Goal: Participate in discussion: Engage in conversation with other users on a specific topic

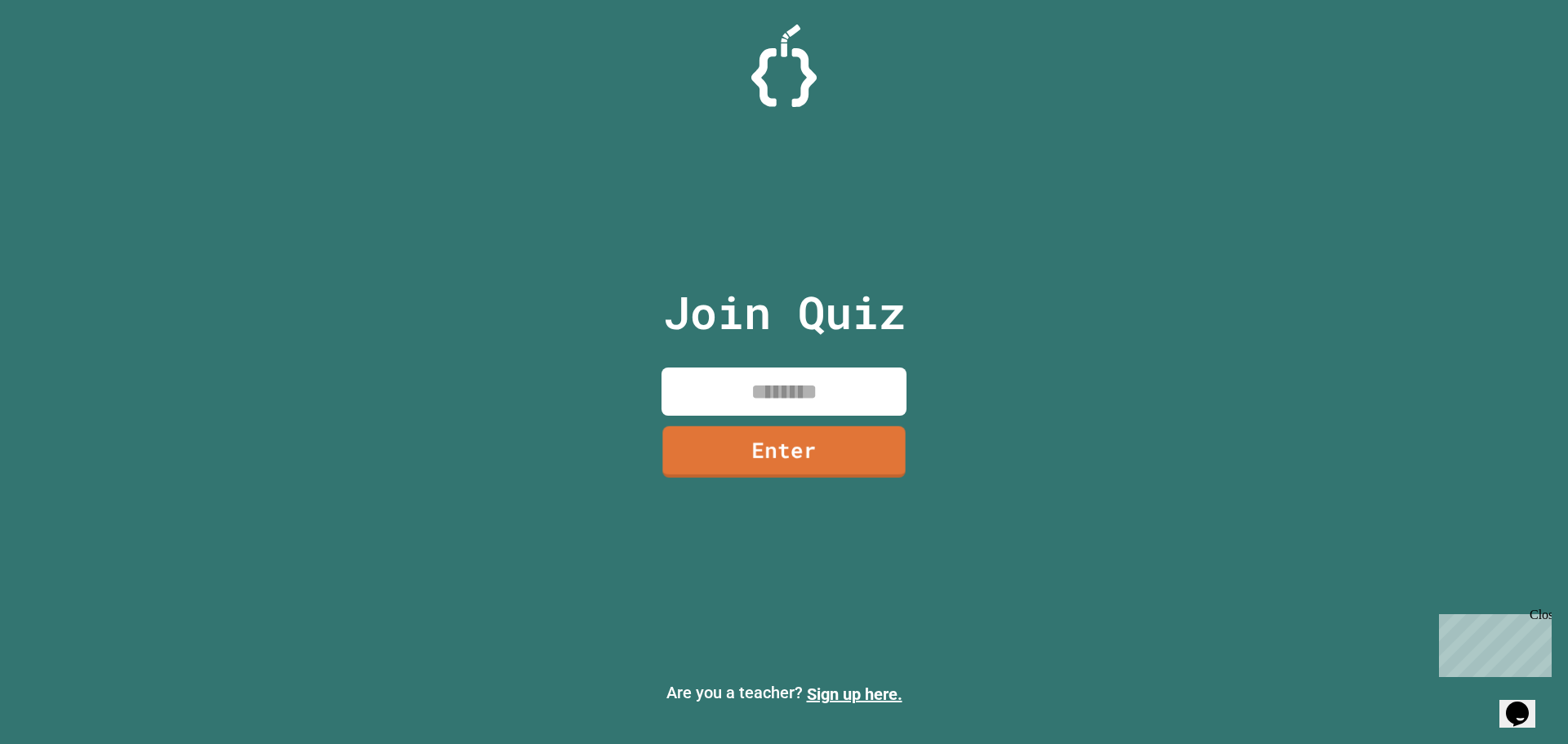
click at [811, 389] on input at bounding box center [783, 392] width 245 height 48
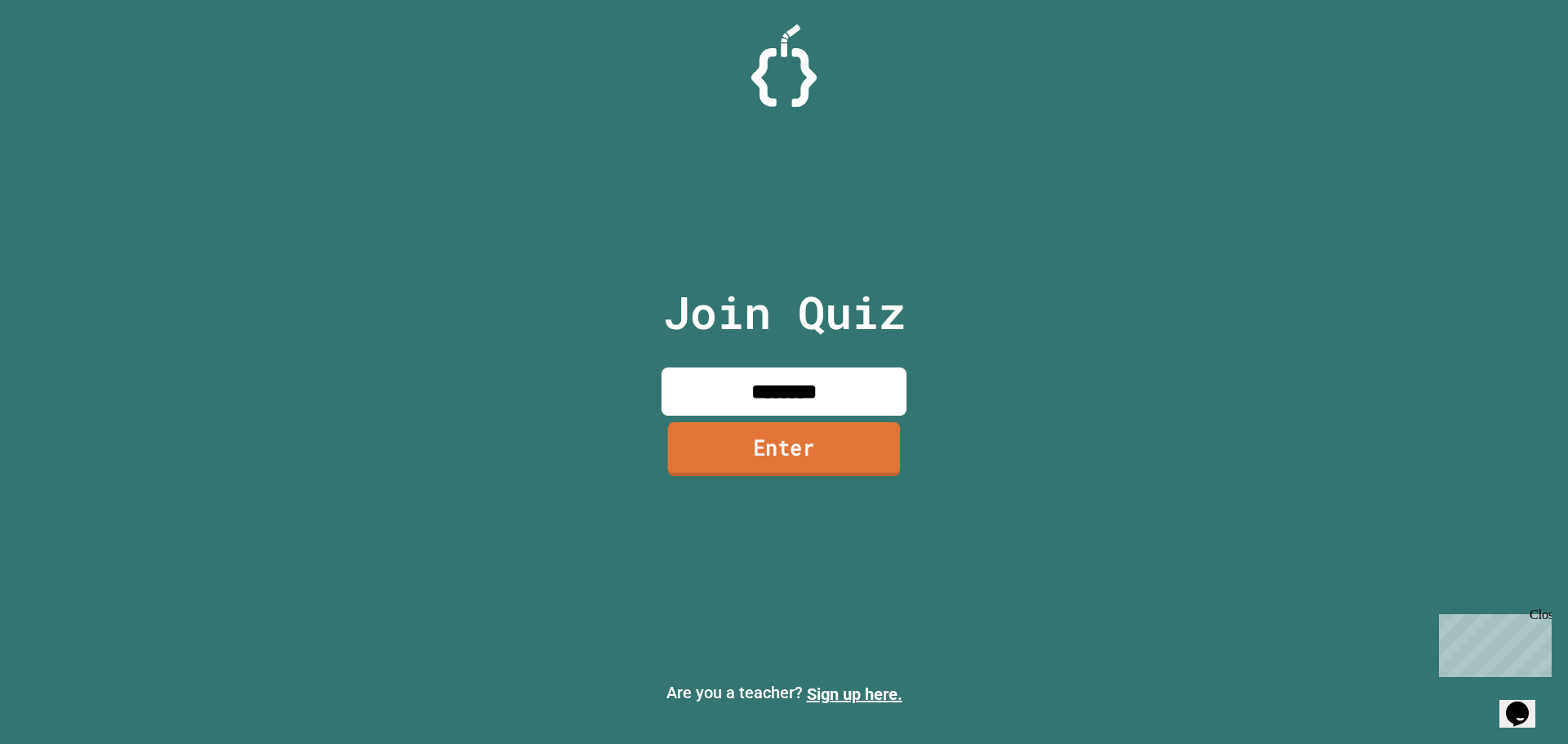
type input "********"
click at [803, 464] on link "Enter" at bounding box center [785, 449] width 233 height 54
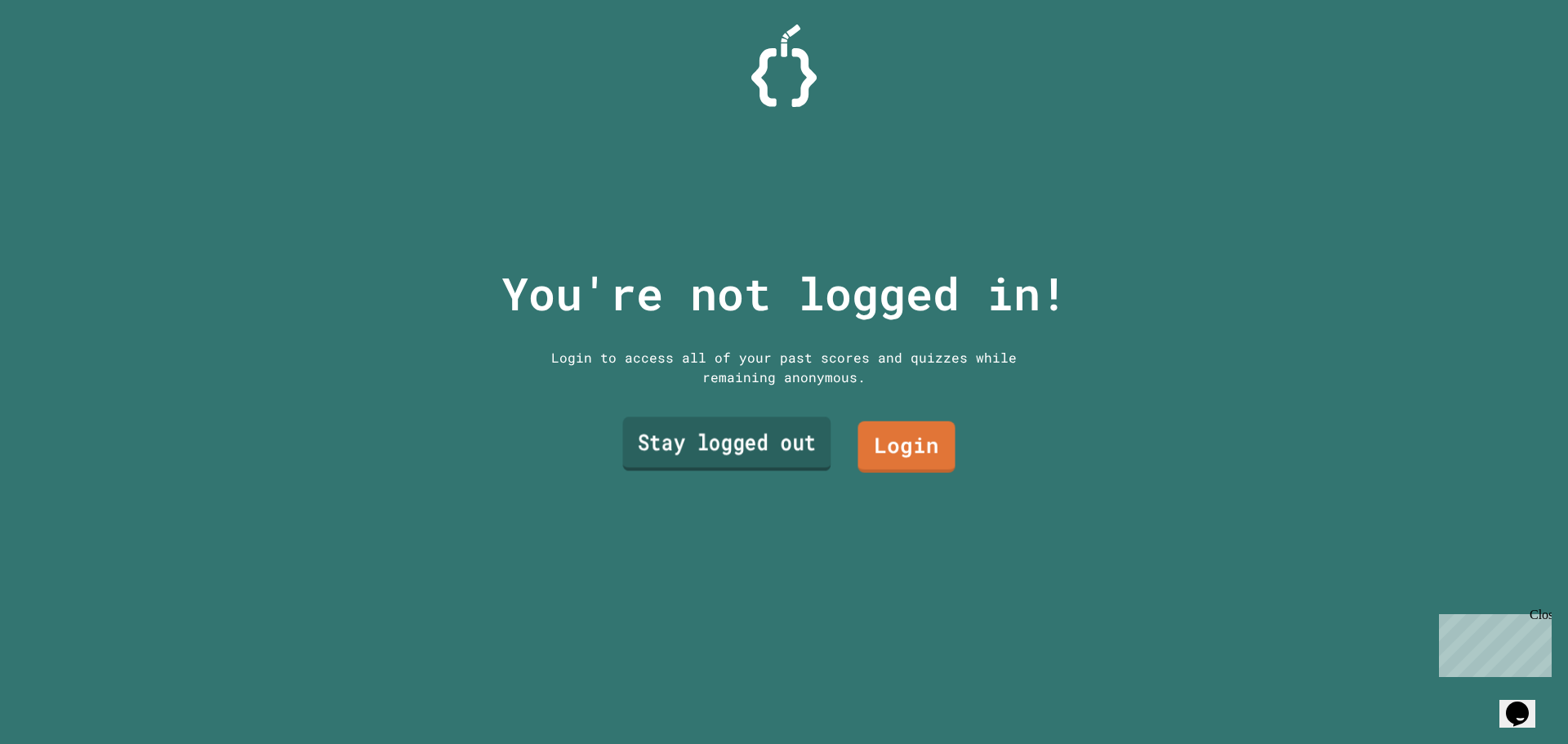
click at [748, 433] on link "Stay logged out" at bounding box center [727, 443] width 209 height 54
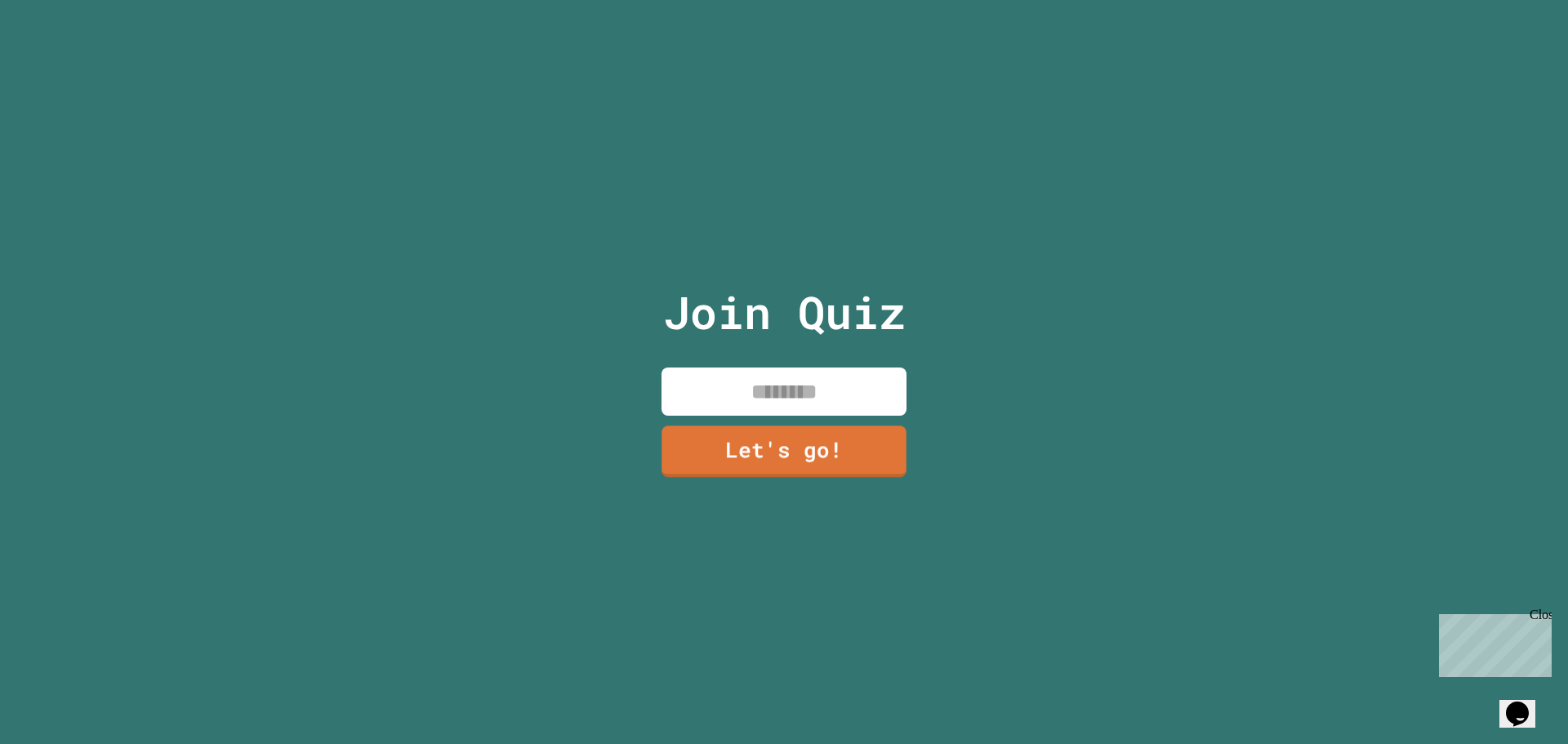
click at [821, 379] on input at bounding box center [783, 392] width 245 height 48
type input "****"
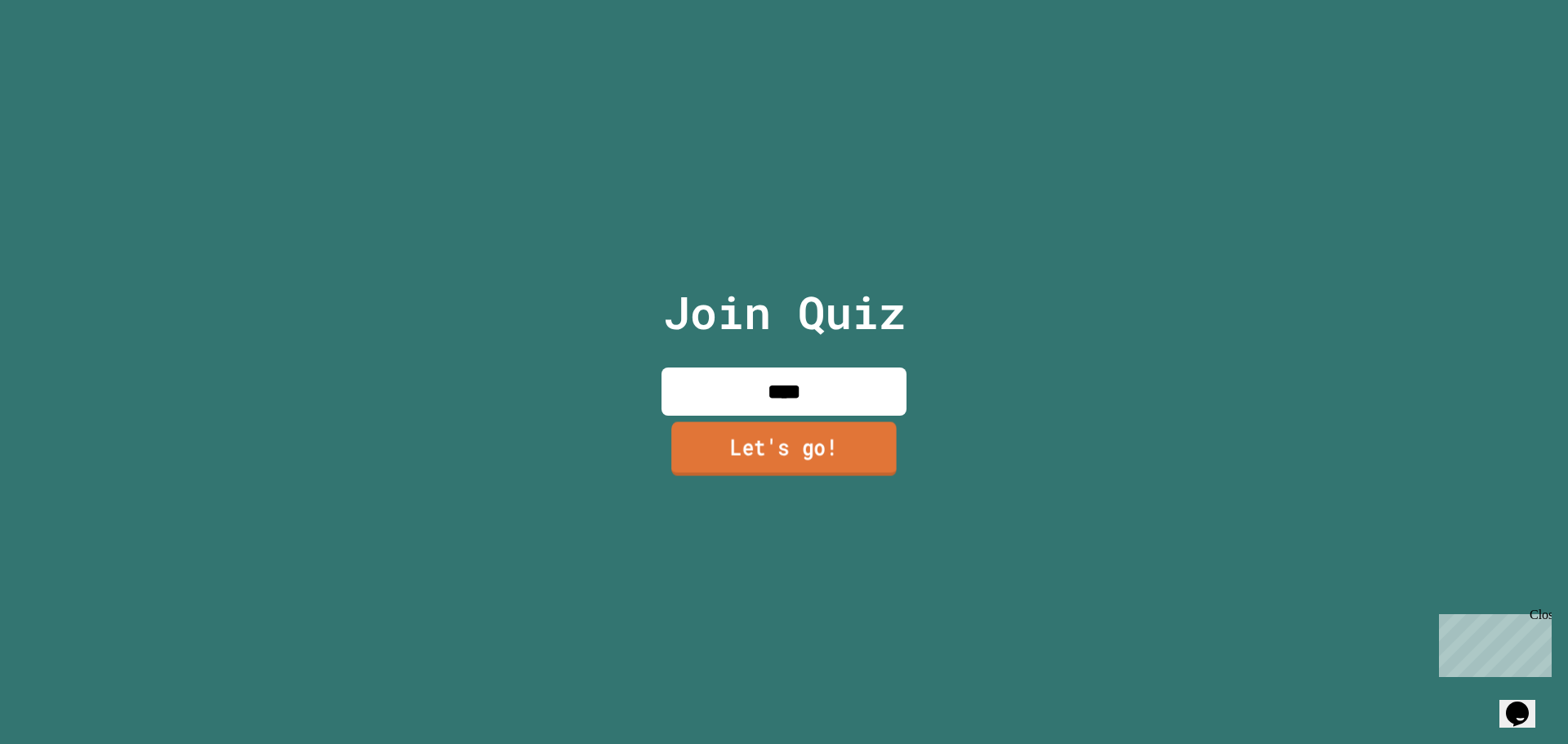
click at [811, 446] on link "Let's go!" at bounding box center [784, 448] width 226 height 54
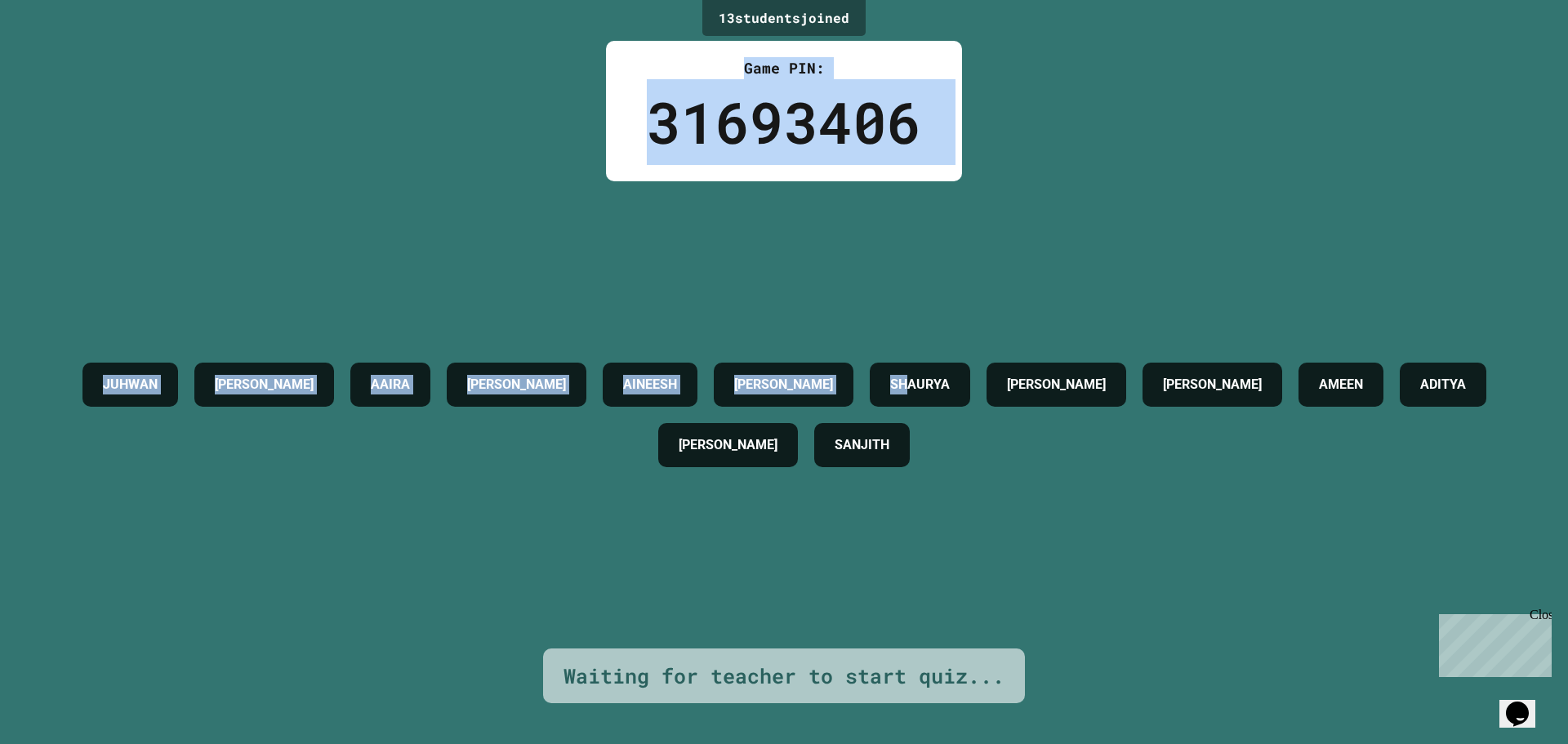
drag, startPoint x: 649, startPoint y: 64, endPoint x: 993, endPoint y: 182, distance: 363.7
click at [985, 181] on div "13 student s joined Game PIN: 31693406 [PERSON_NAME] AAIRA [PERSON_NAME] AINEES…" at bounding box center [784, 372] width 1568 height 744
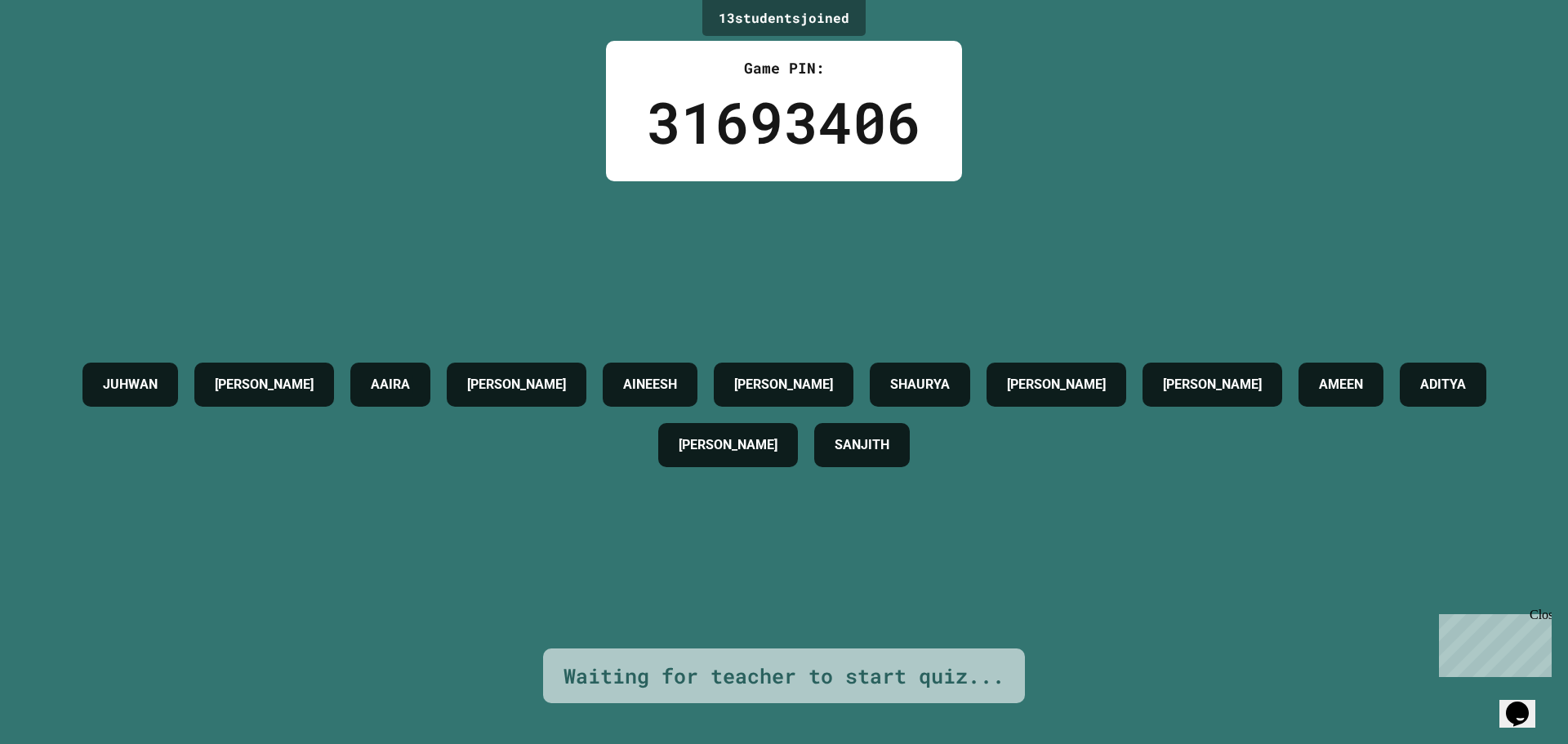
click at [1012, 186] on div "[PERSON_NAME] AAIRA [PERSON_NAME] AINEESH [PERSON_NAME] [PERSON_NAME] [PERSON_N…" at bounding box center [784, 414] width 1486 height 467
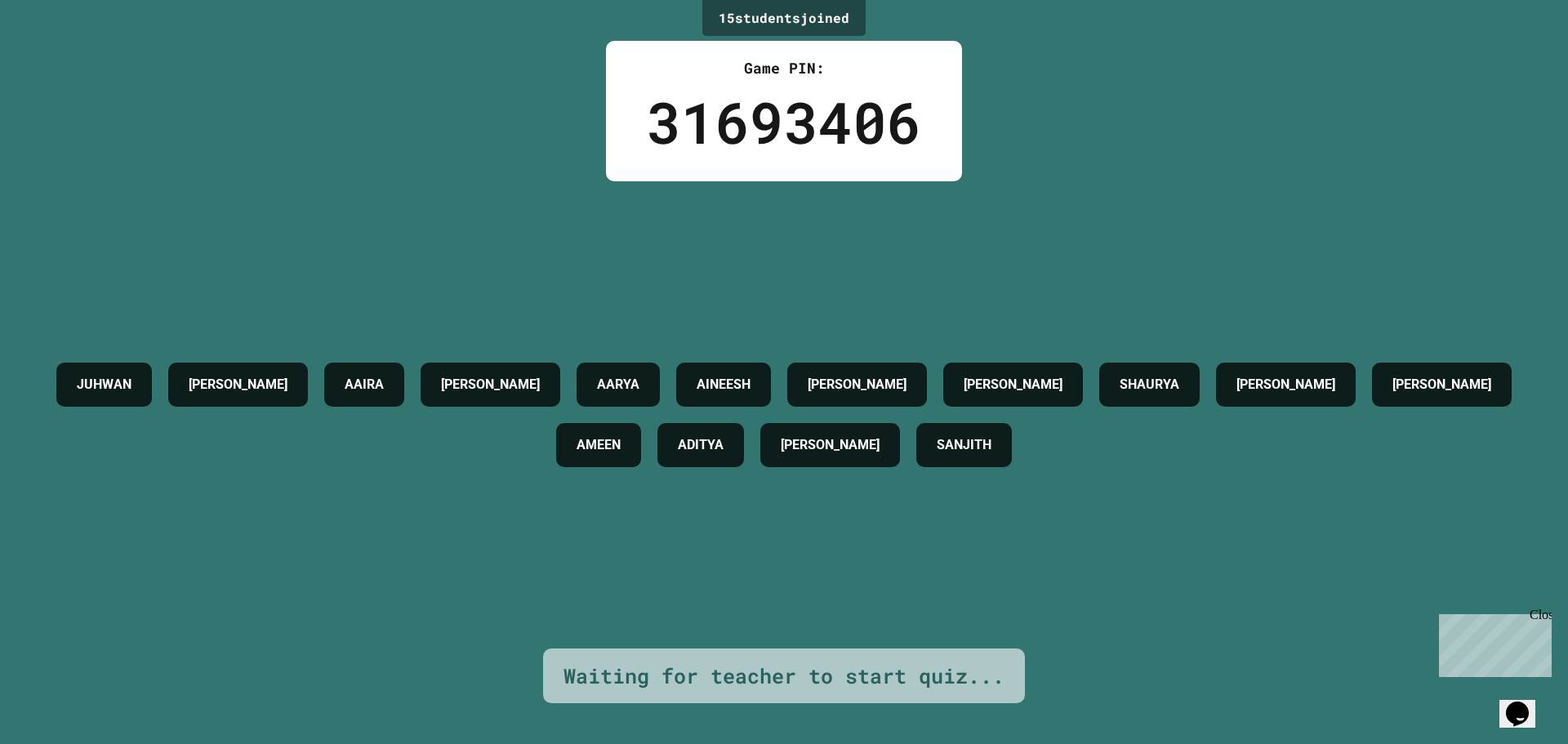
click at [1543, 615] on div "Close" at bounding box center [1540, 617] width 20 height 20
click at [1361, 576] on div "[PERSON_NAME] AAIRA [PERSON_NAME] AINEESH [PERSON_NAME] [PERSON_NAME] [PERSON_N…" at bounding box center [784, 414] width 1486 height 467
click at [1315, 545] on div "[PERSON_NAME] AAIRA [PERSON_NAME] AINEESH [PERSON_NAME] [PERSON_NAME] [PERSON_N…" at bounding box center [784, 414] width 1486 height 467
click at [1315, 545] on div "[PERSON_NAME] AAIRA [PERSON_NAME] AINEESH [PERSON_NAME] [PERSON_NAME] [PERSON_N…" at bounding box center [784, 414] width 1486 height 467
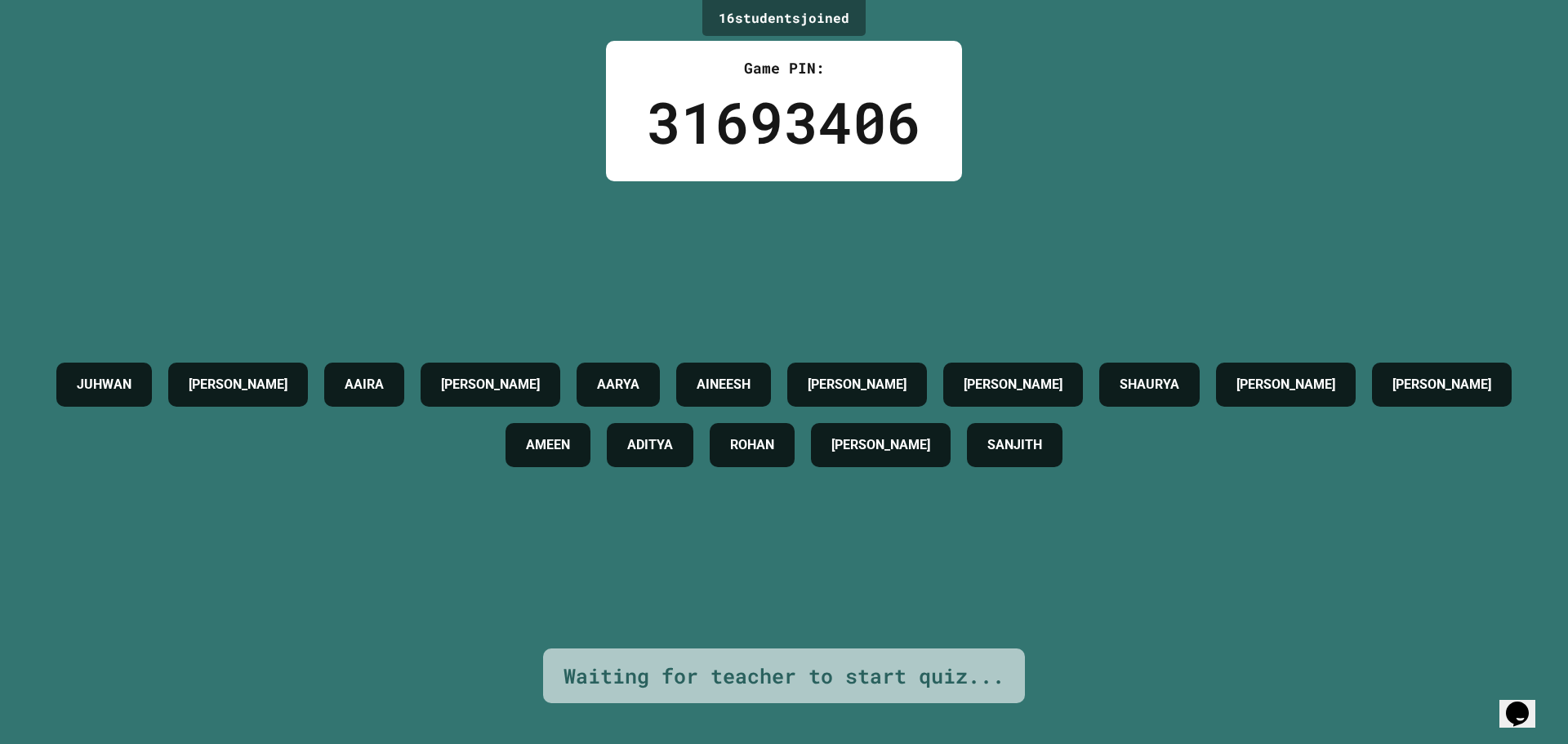
drag, startPoint x: 1299, startPoint y: 535, endPoint x: 1216, endPoint y: 537, distance: 83.0
click at [1216, 537] on div "[PERSON_NAME] AAIRA [PERSON_NAME] AINEESH [PERSON_NAME] [PERSON_NAME] [PERSON_N…" at bounding box center [784, 414] width 1486 height 467
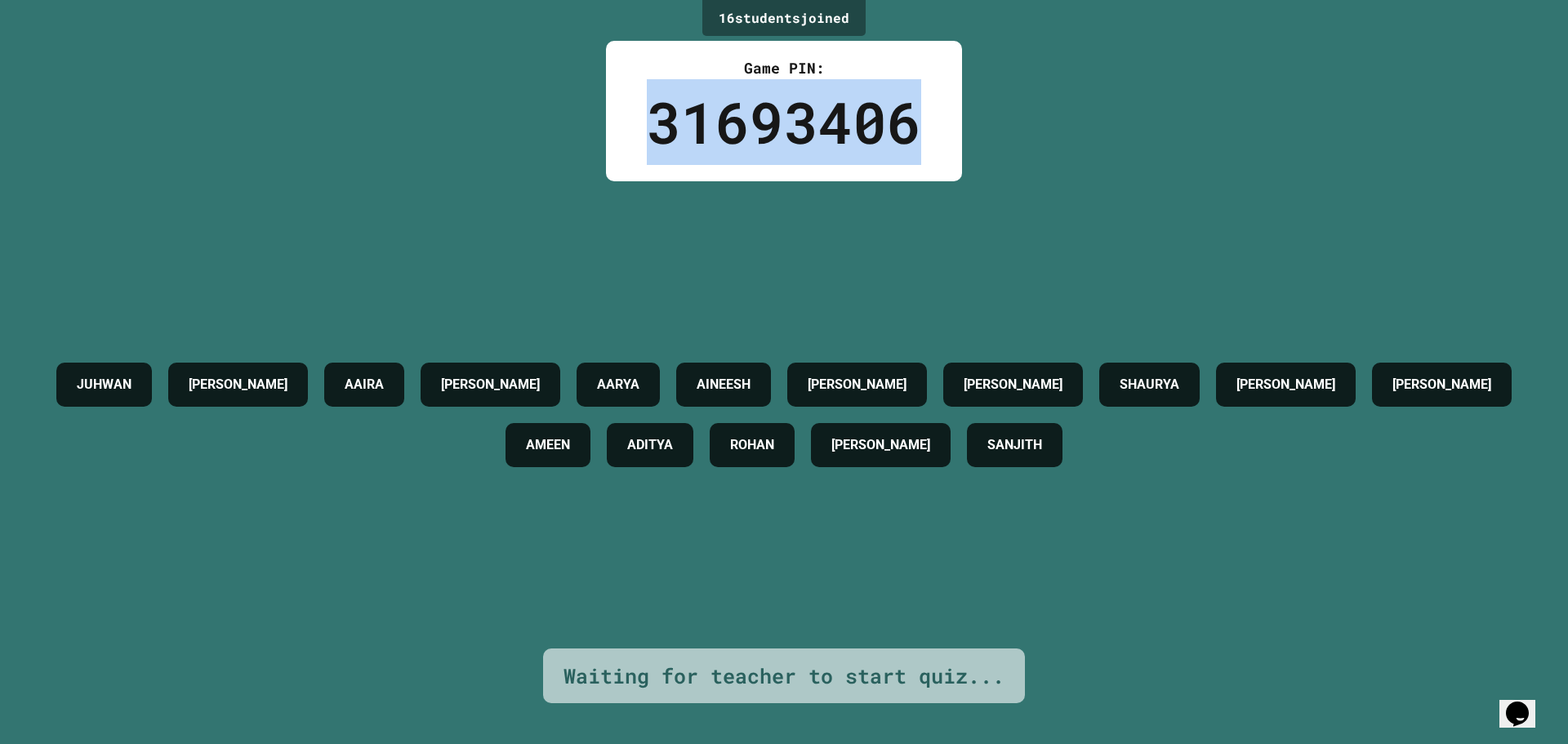
drag, startPoint x: 651, startPoint y: 119, endPoint x: 1015, endPoint y: 107, distance: 364.2
click at [1015, 107] on div "16 student s joined Game PIN: 31693406 [PERSON_NAME] AAIRA [PERSON_NAME] AINEES…" at bounding box center [784, 372] width 1568 height 744
click at [983, 107] on div "16 student s joined Game PIN: 31693406 [PERSON_NAME] AAIRA [PERSON_NAME] AINEES…" at bounding box center [784, 372] width 1568 height 744
click at [919, 114] on div "Game PIN: 31693406" at bounding box center [783, 111] width 356 height 140
drag, startPoint x: 901, startPoint y: 127, endPoint x: 611, endPoint y: 163, distance: 292.2
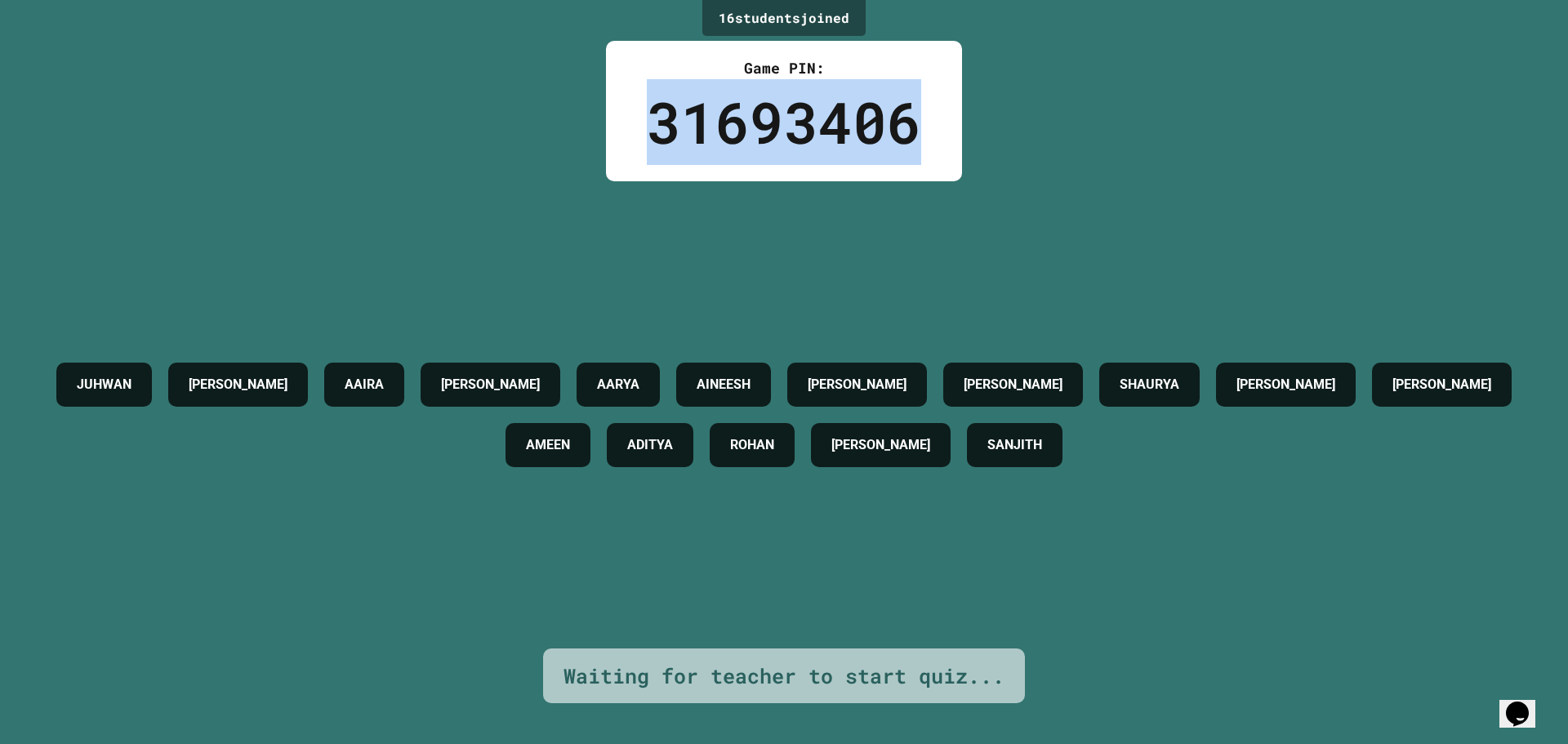
click at [611, 163] on div "Game PIN: 31693406" at bounding box center [783, 111] width 356 height 140
click at [621, 147] on div "Game PIN: 31693406" at bounding box center [783, 111] width 356 height 140
drag, startPoint x: 637, startPoint y: 130, endPoint x: 927, endPoint y: 98, distance: 291.8
click at [927, 98] on div "Game PIN: 31693406" at bounding box center [783, 111] width 356 height 140
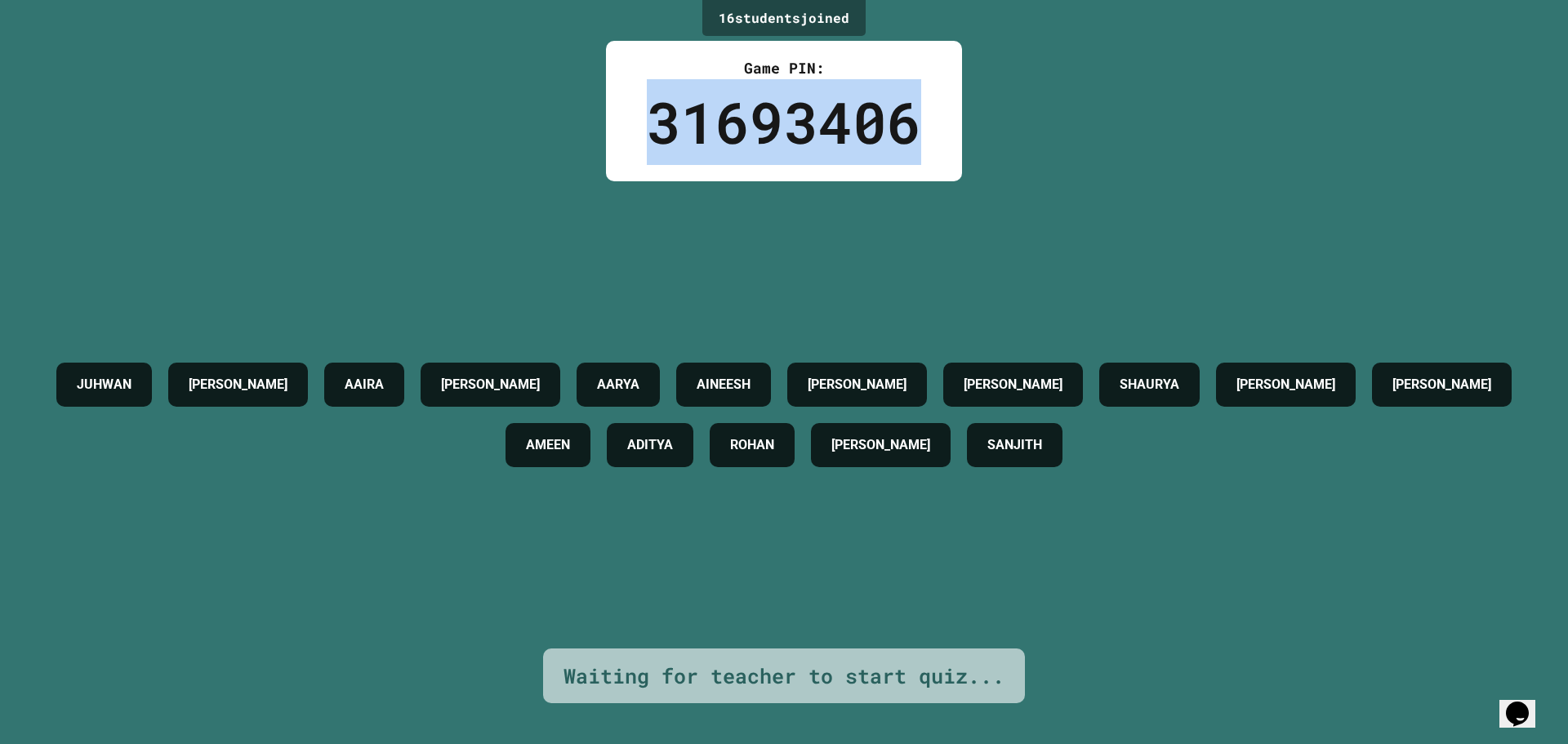
drag, startPoint x: 921, startPoint y: 101, endPoint x: 566, endPoint y: 132, distance: 356.4
click at [566, 132] on div "16 student s joined Game PIN: 31693406 [PERSON_NAME] AAIRA [PERSON_NAME] AINEES…" at bounding box center [784, 372] width 1568 height 744
click at [615, 99] on div "Game PIN: 31693406" at bounding box center [783, 111] width 356 height 140
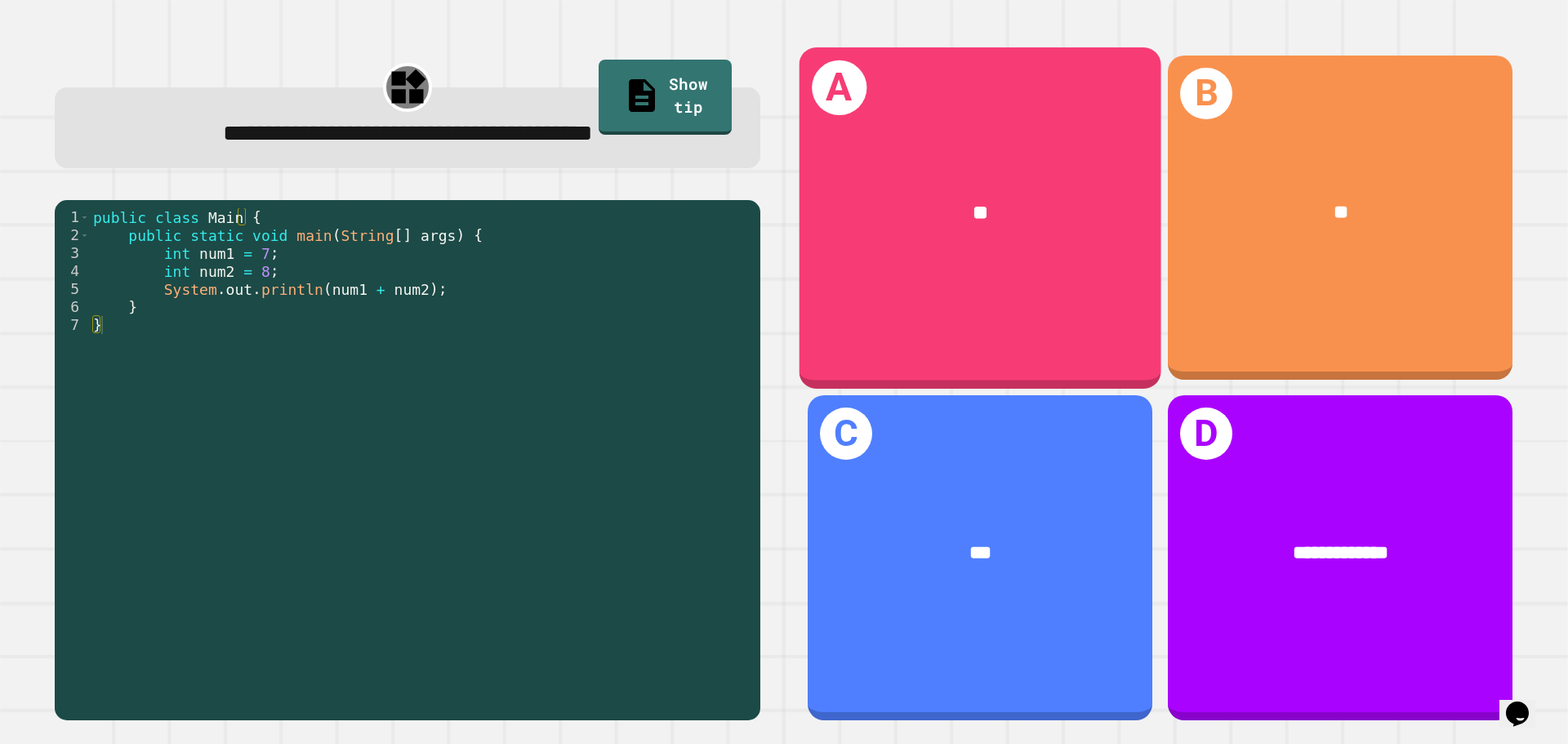
click at [877, 213] on div "**" at bounding box center [980, 212] width 281 height 30
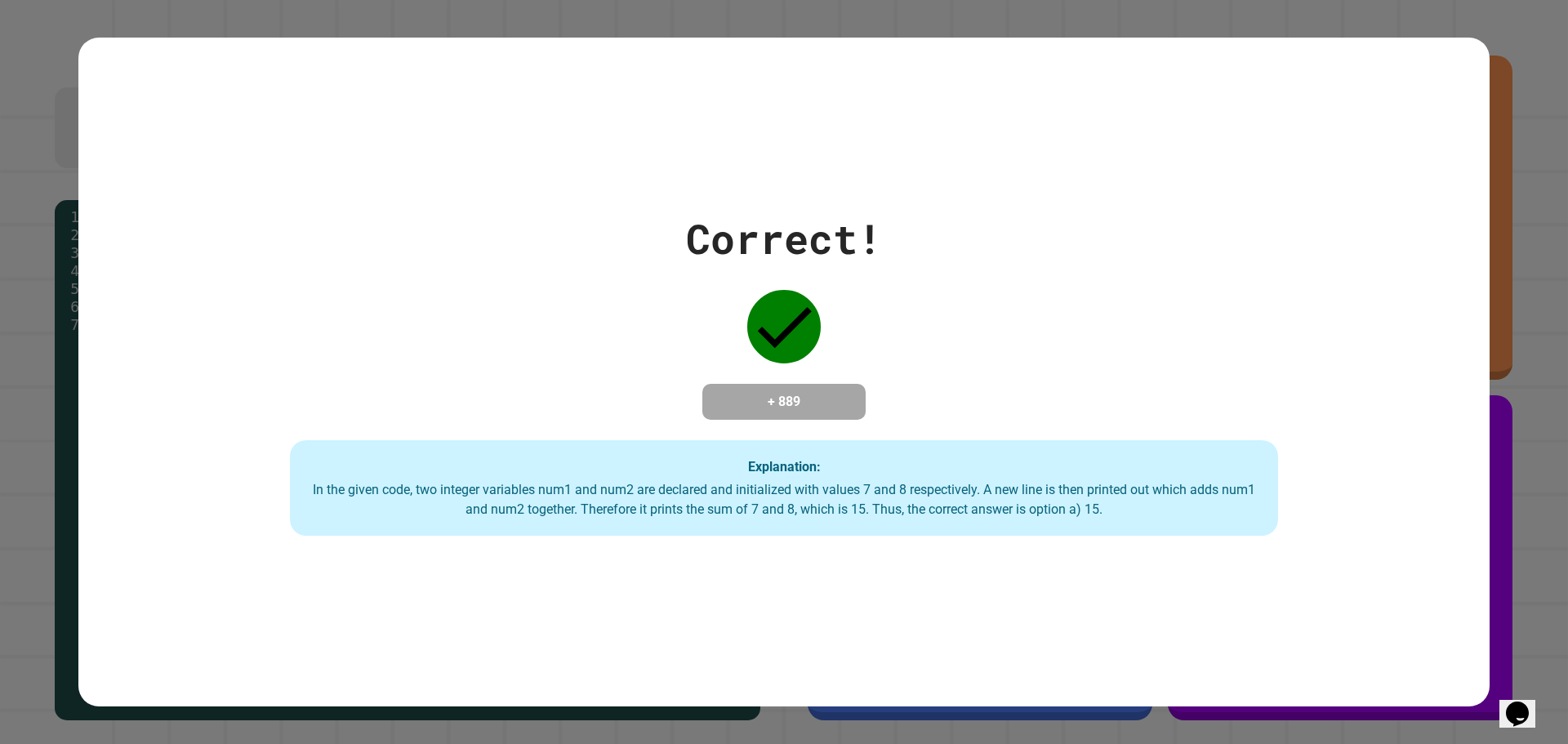
click at [954, 403] on div "Correct! + 889 Explanation: In the given code, two integer variables num1 and n…" at bounding box center [784, 372] width 1411 height 329
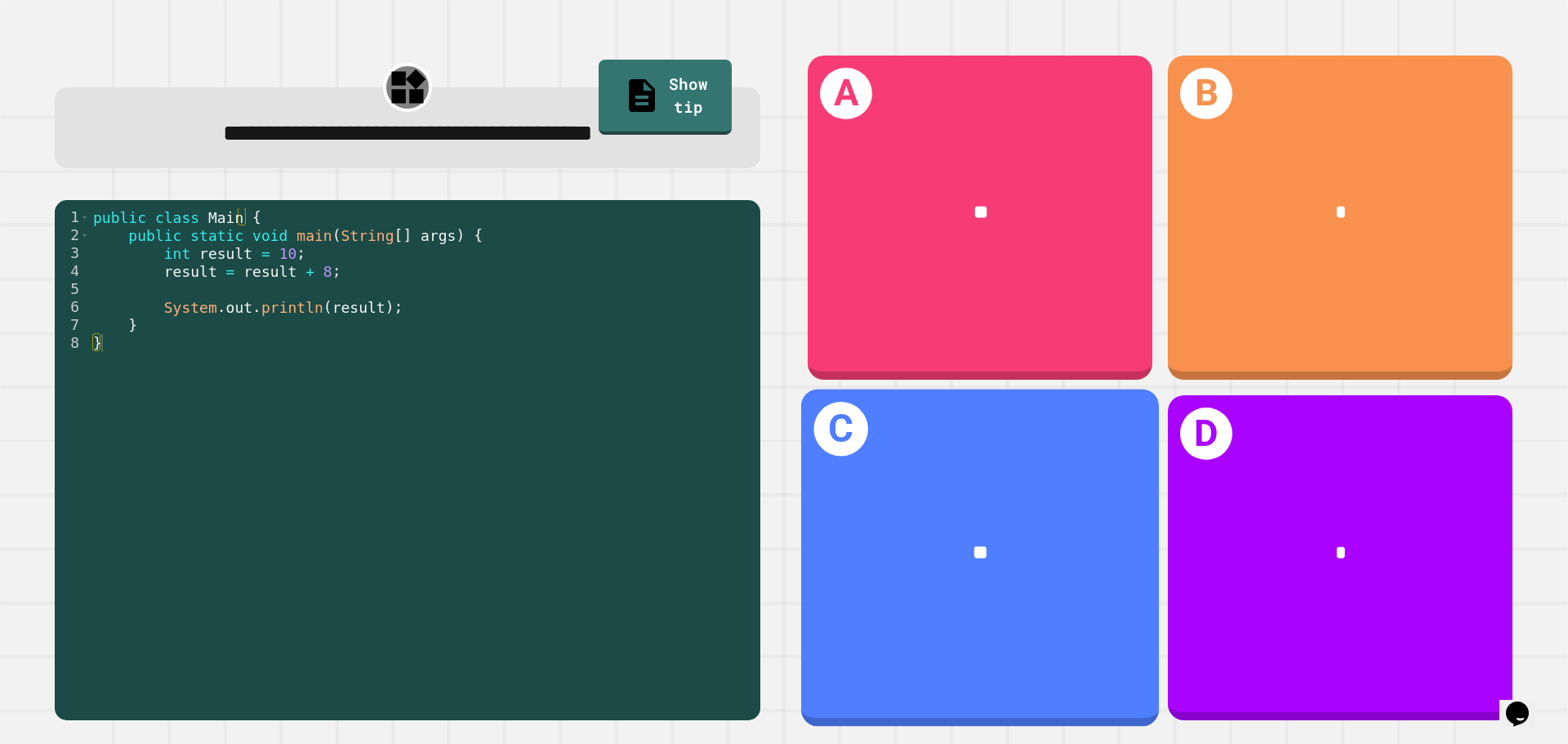
click at [1021, 678] on div "C **" at bounding box center [980, 558] width 358 height 337
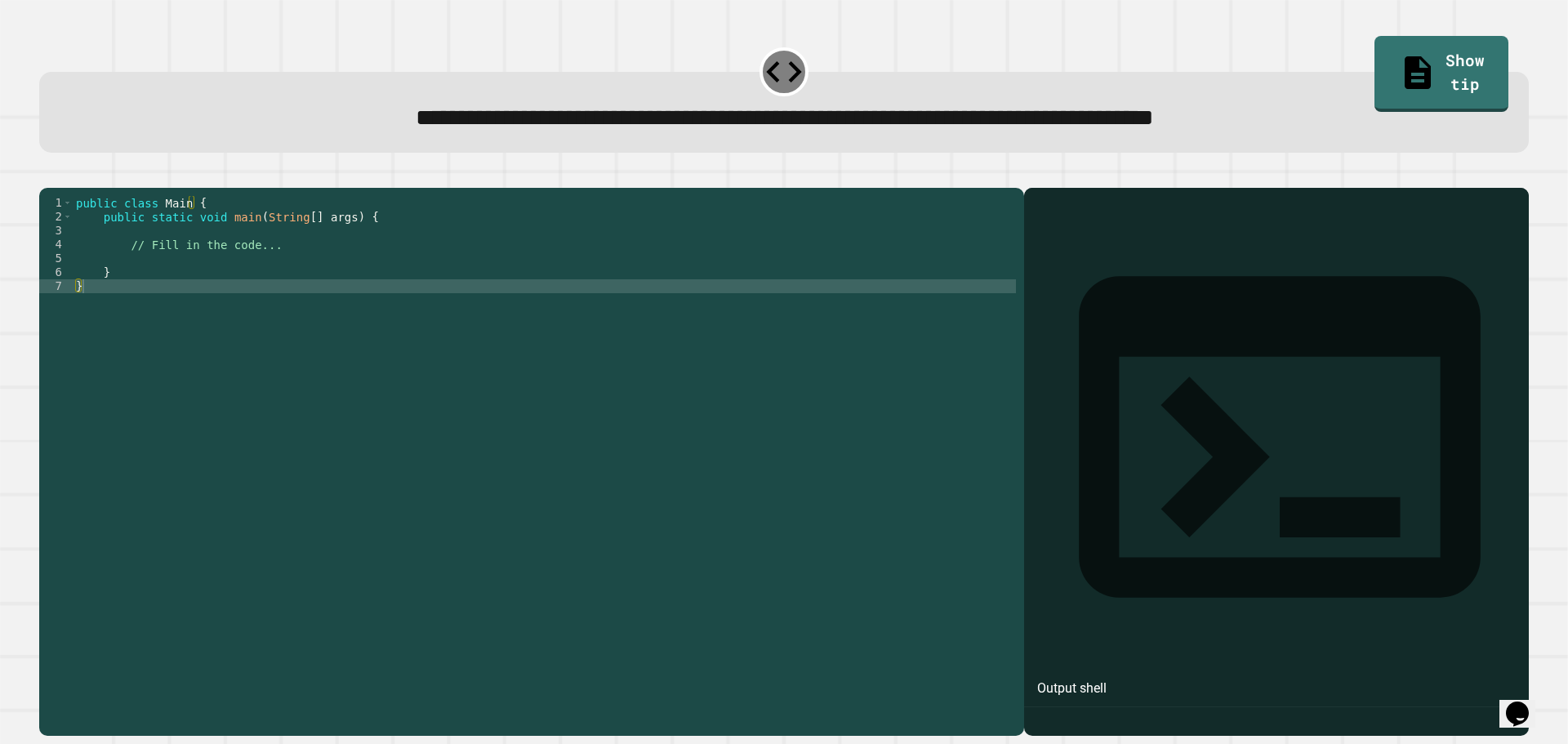
click at [305, 278] on div "public class Main { public static void main ( String [ ] args ) { // Fill in th…" at bounding box center [545, 445] width 943 height 500
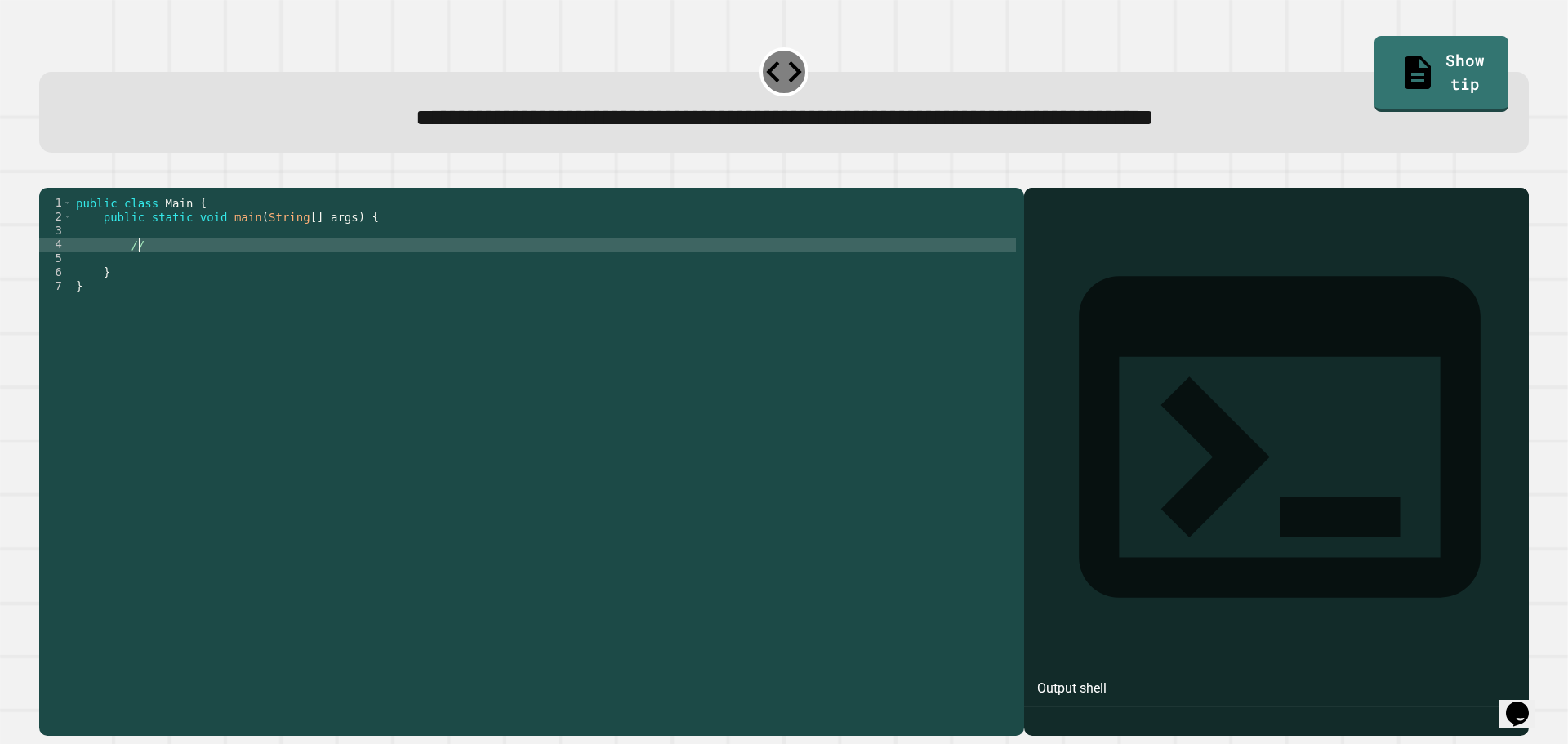
type textarea "*"
click at [778, 539] on div "public class Main { public static void main ( String [ ] args ) { System . out …" at bounding box center [545, 445] width 943 height 500
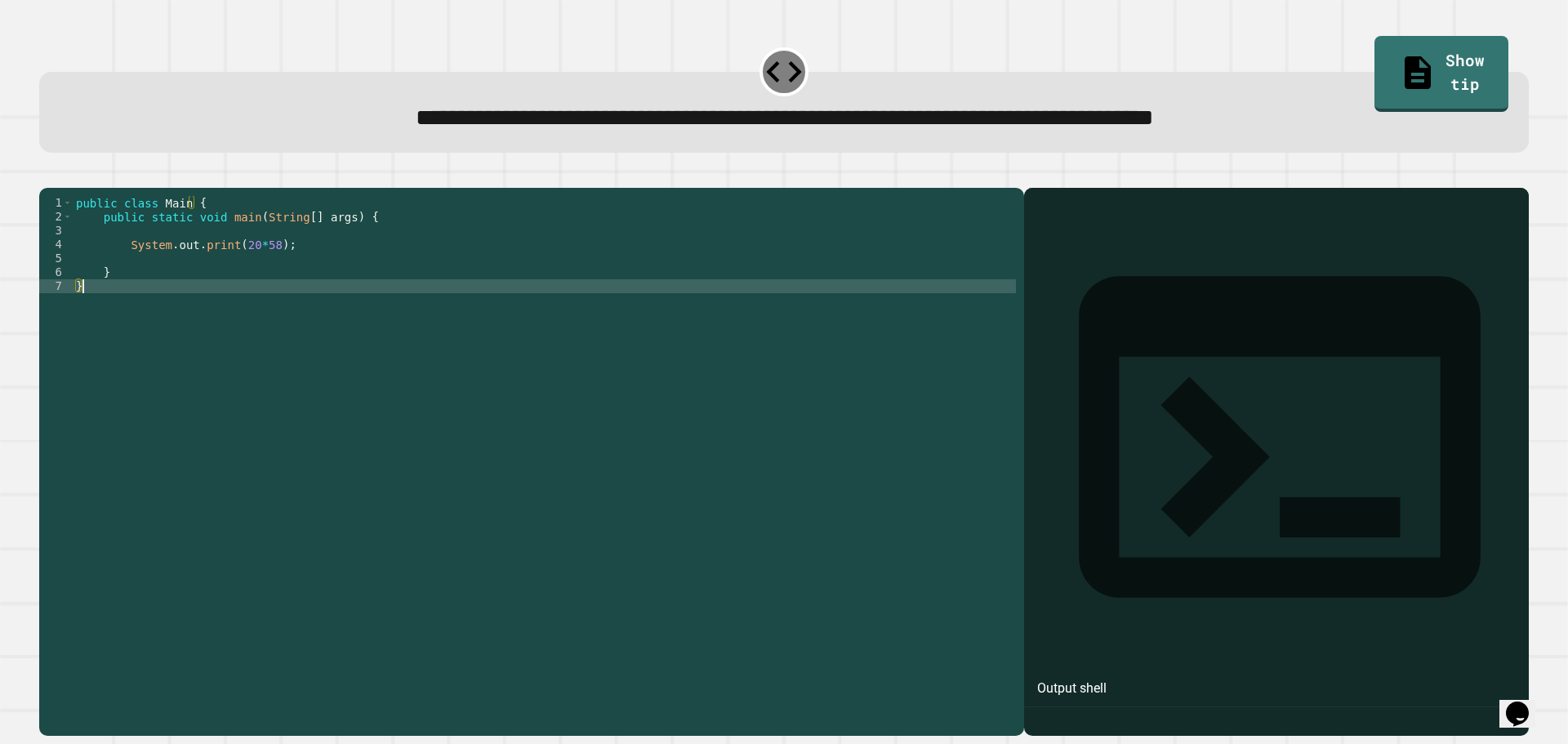
scroll to position [0, 0]
type textarea "*"
click at [1075, 246] on div "Output shell" at bounding box center [1277, 447] width 504 height 519
click at [47, 175] on icon "button" at bounding box center [47, 175] width 0 height 0
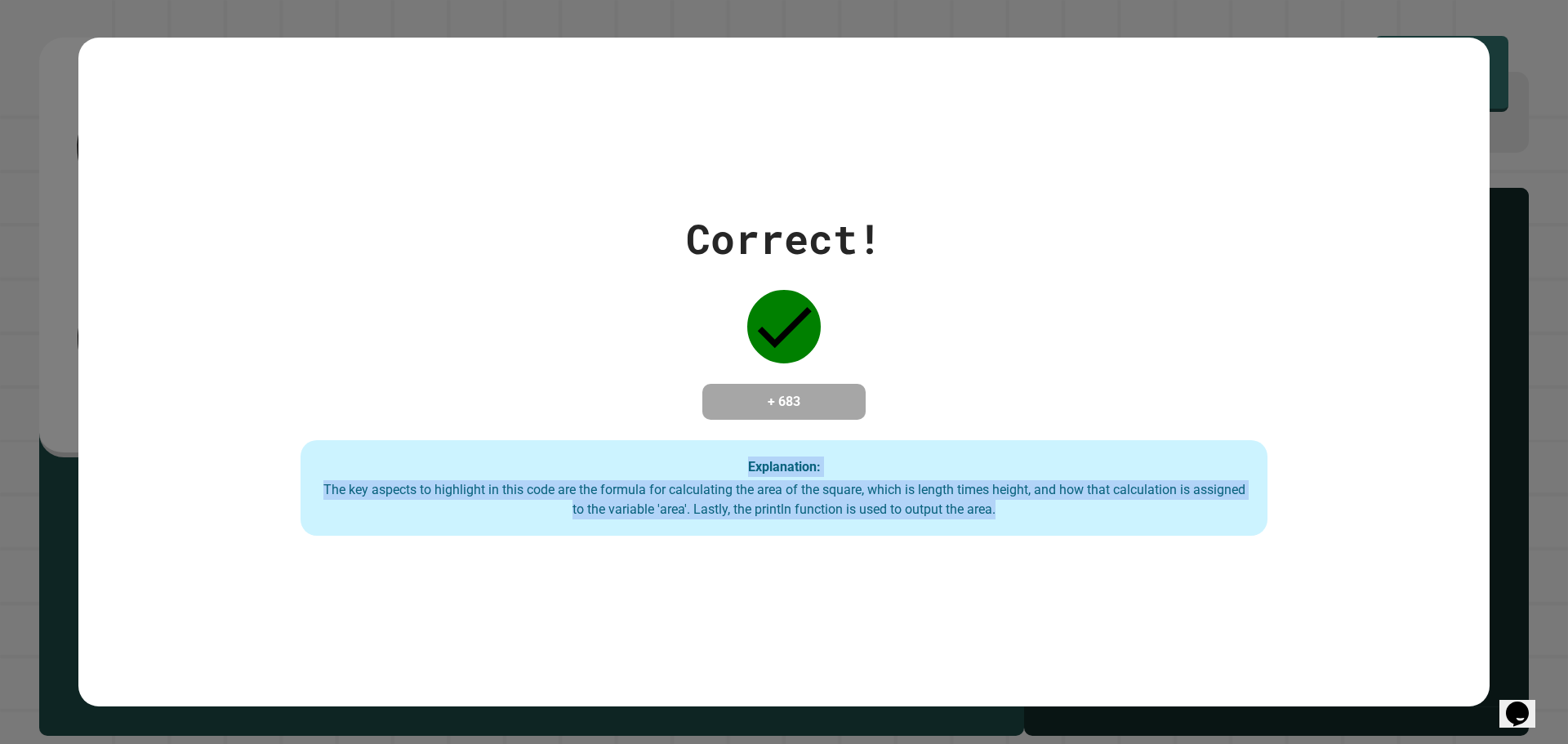
drag, startPoint x: 594, startPoint y: 416, endPoint x: 1226, endPoint y: 530, distance: 642.2
click at [1226, 530] on div "Correct! + 683 Explanation: The key aspects to highlight in this code are the f…" at bounding box center [784, 372] width 1381 height 329
click at [997, 497] on div "The key aspects to highlight in this code are the formula for calculating the a…" at bounding box center [784, 499] width 934 height 39
click at [986, 516] on div "The key aspects to highlight in this code are the formula for calculating the a…" at bounding box center [784, 499] width 934 height 39
drag, startPoint x: 985, startPoint y: 515, endPoint x: 433, endPoint y: 471, distance: 553.8
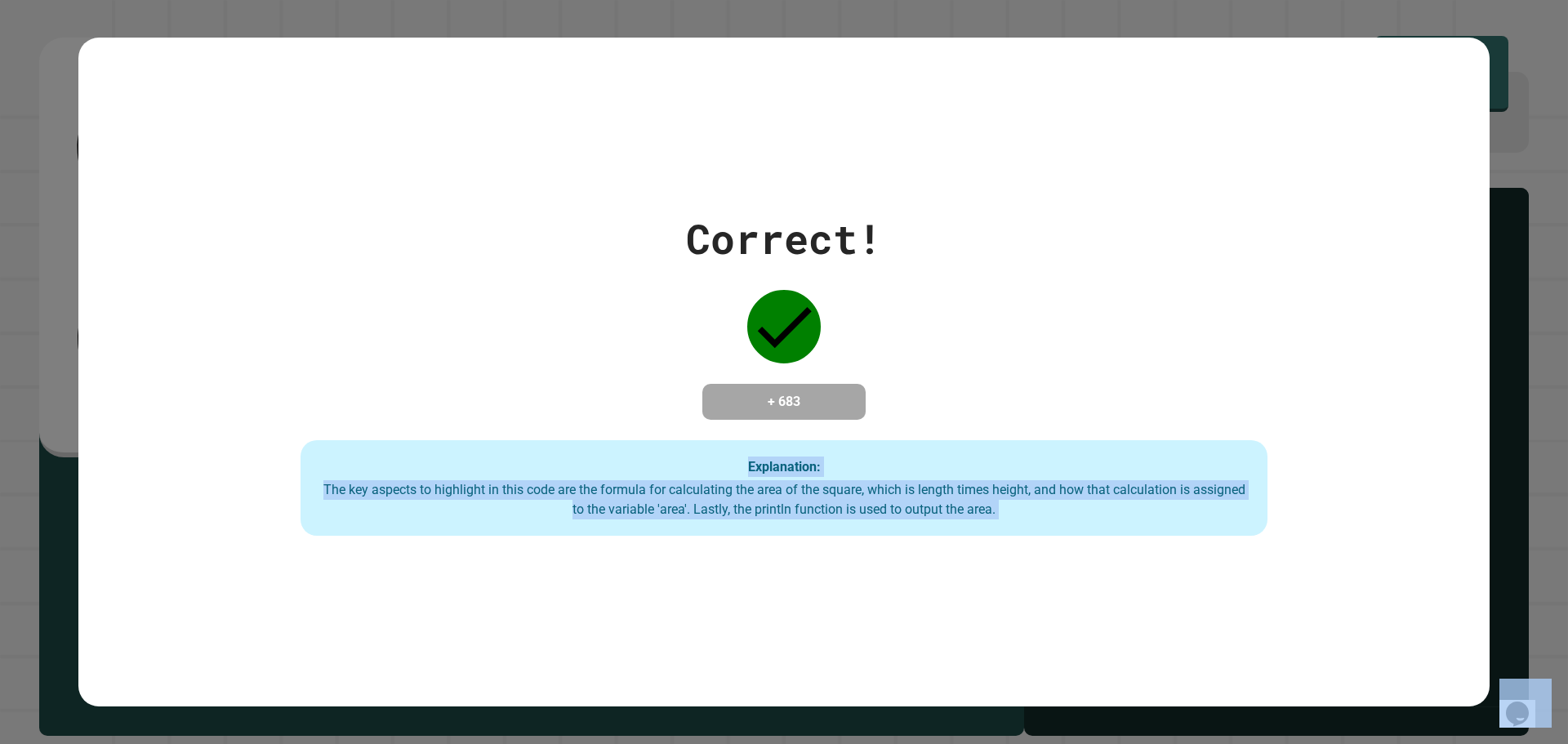
click at [433, 471] on div "Explanation: The key aspects to highlight in this code are the formula for calc…" at bounding box center [784, 488] width 967 height 97
click at [401, 413] on div "Correct! + 683 Explanation: The key aspects to highlight in this code are the f…" at bounding box center [784, 372] width 1381 height 329
drag, startPoint x: 292, startPoint y: 465, endPoint x: 908, endPoint y: 581, distance: 626.8
click at [907, 581] on div "Correct! + 683 Explanation: The key aspects to highlight in this code are the f…" at bounding box center [784, 372] width 1411 height 669
click at [908, 581] on div "Correct! + 683 Explanation: The key aspects to highlight in this code are the f…" at bounding box center [784, 372] width 1411 height 669
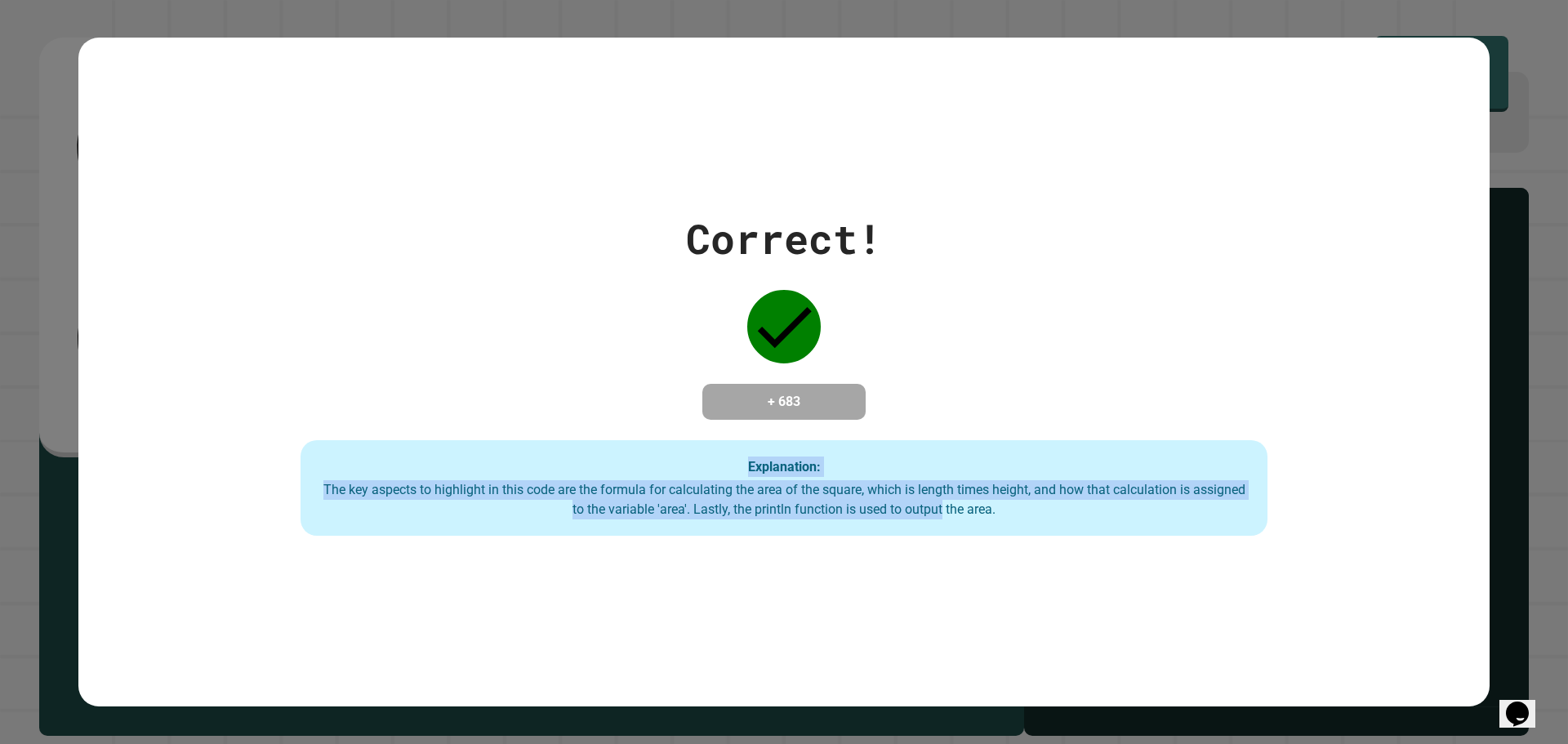
drag, startPoint x: 908, startPoint y: 581, endPoint x: 487, endPoint y: 441, distance: 443.7
click at [487, 441] on div "Correct! + 683 Explanation: The key aspects to highlight in this code are the f…" at bounding box center [784, 372] width 1411 height 669
click at [487, 441] on div "Explanation: The key aspects to highlight in this code are the formula for calc…" at bounding box center [784, 488] width 967 height 97
drag, startPoint x: 487, startPoint y: 441, endPoint x: 791, endPoint y: 637, distance: 361.7
click at [791, 637] on div "Correct! + 683 Explanation: The key aspects to highlight in this code are the f…" at bounding box center [784, 372] width 1411 height 669
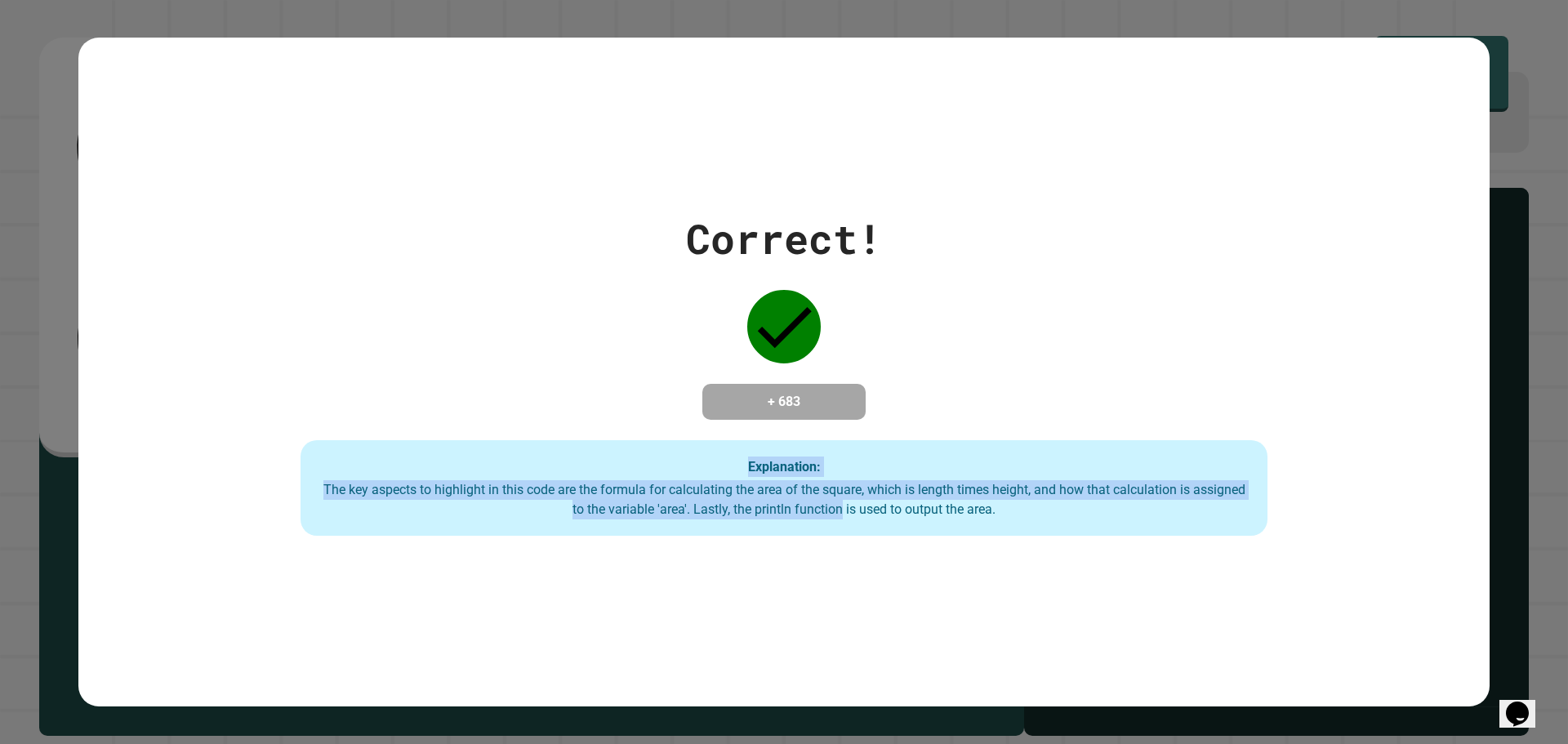
click at [791, 637] on div "Correct! + 683 Explanation: The key aspects to highlight in this code are the f…" at bounding box center [784, 372] width 1411 height 669
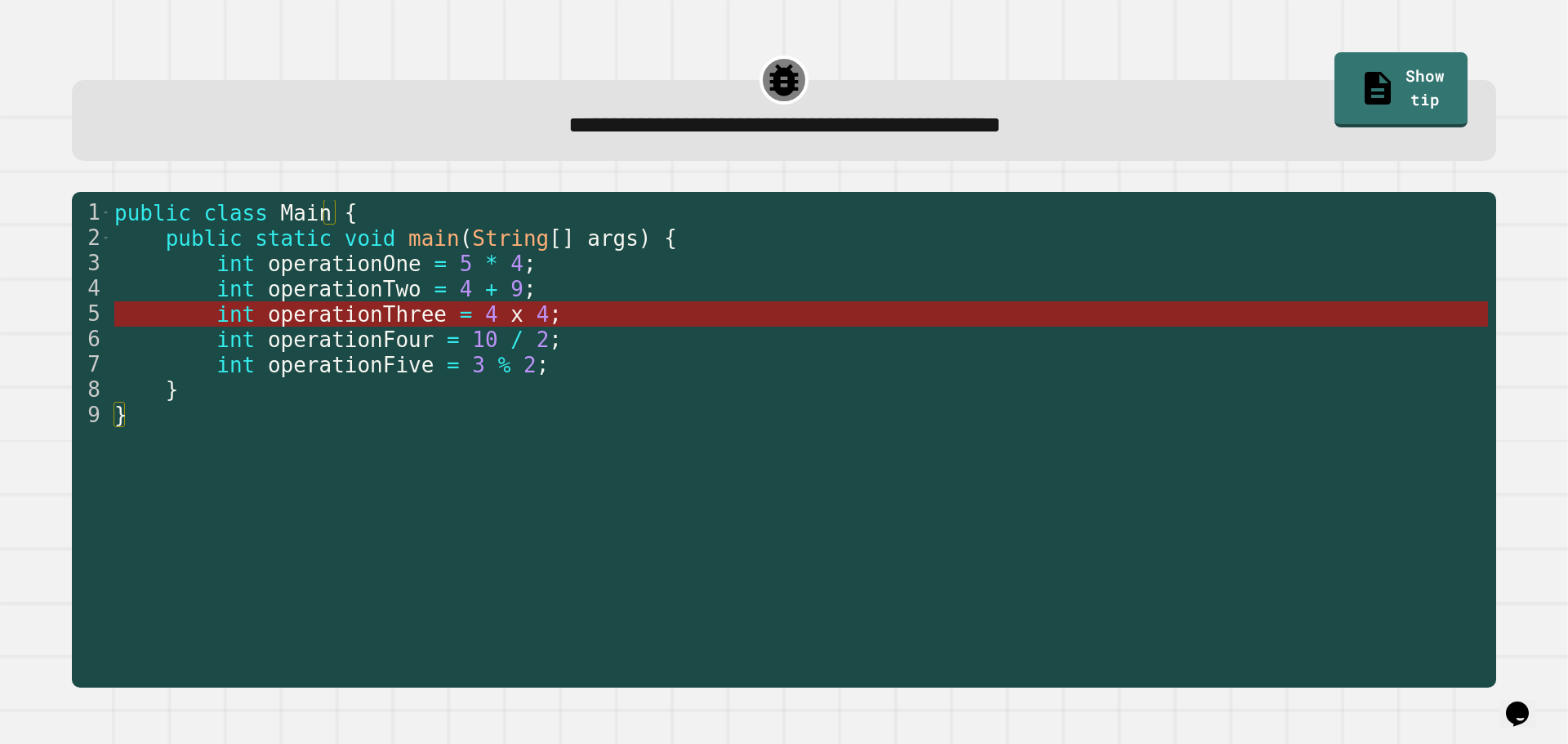
click at [485, 312] on span "4" at bounding box center [492, 314] width 13 height 25
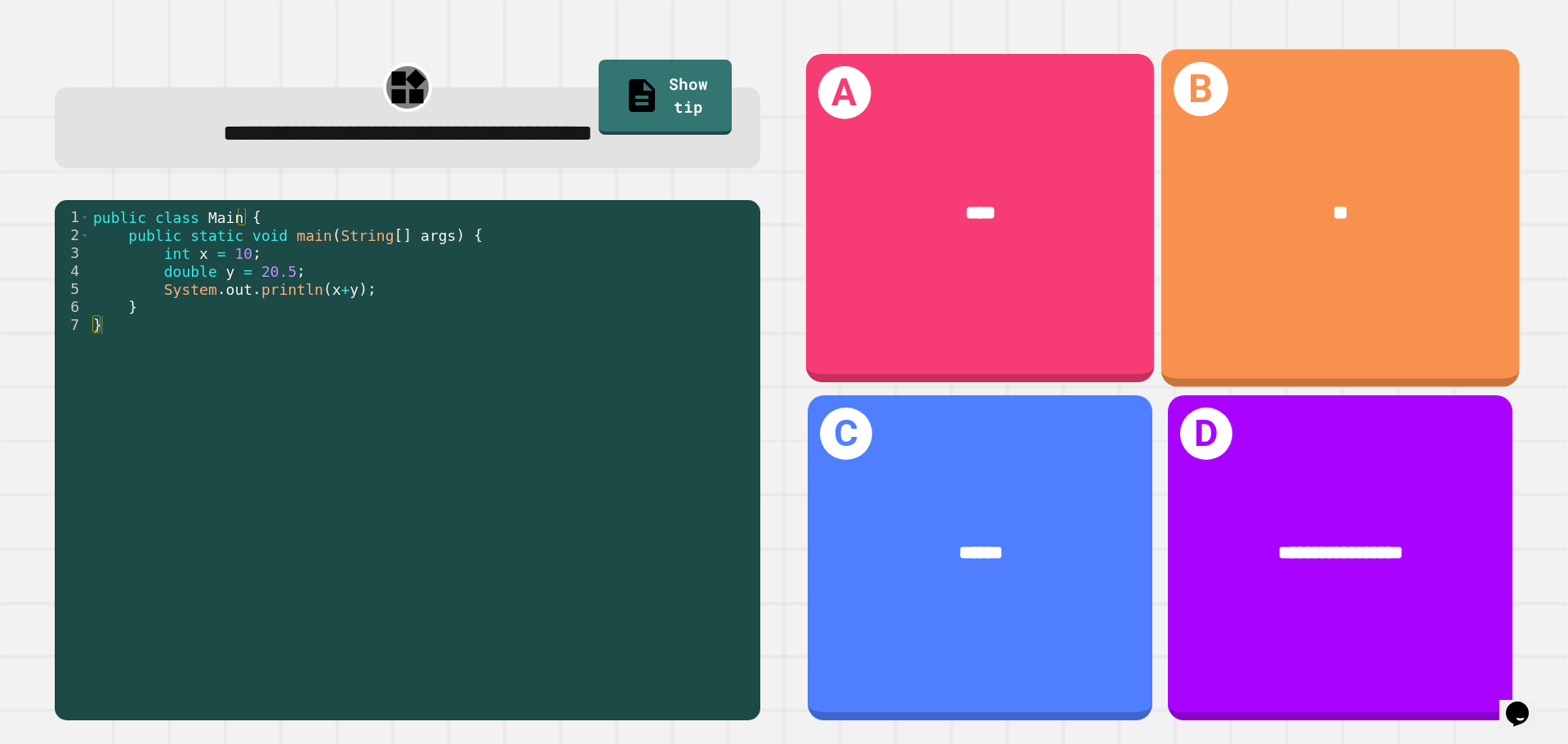
click at [939, 161] on div "****" at bounding box center [980, 214] width 349 height 106
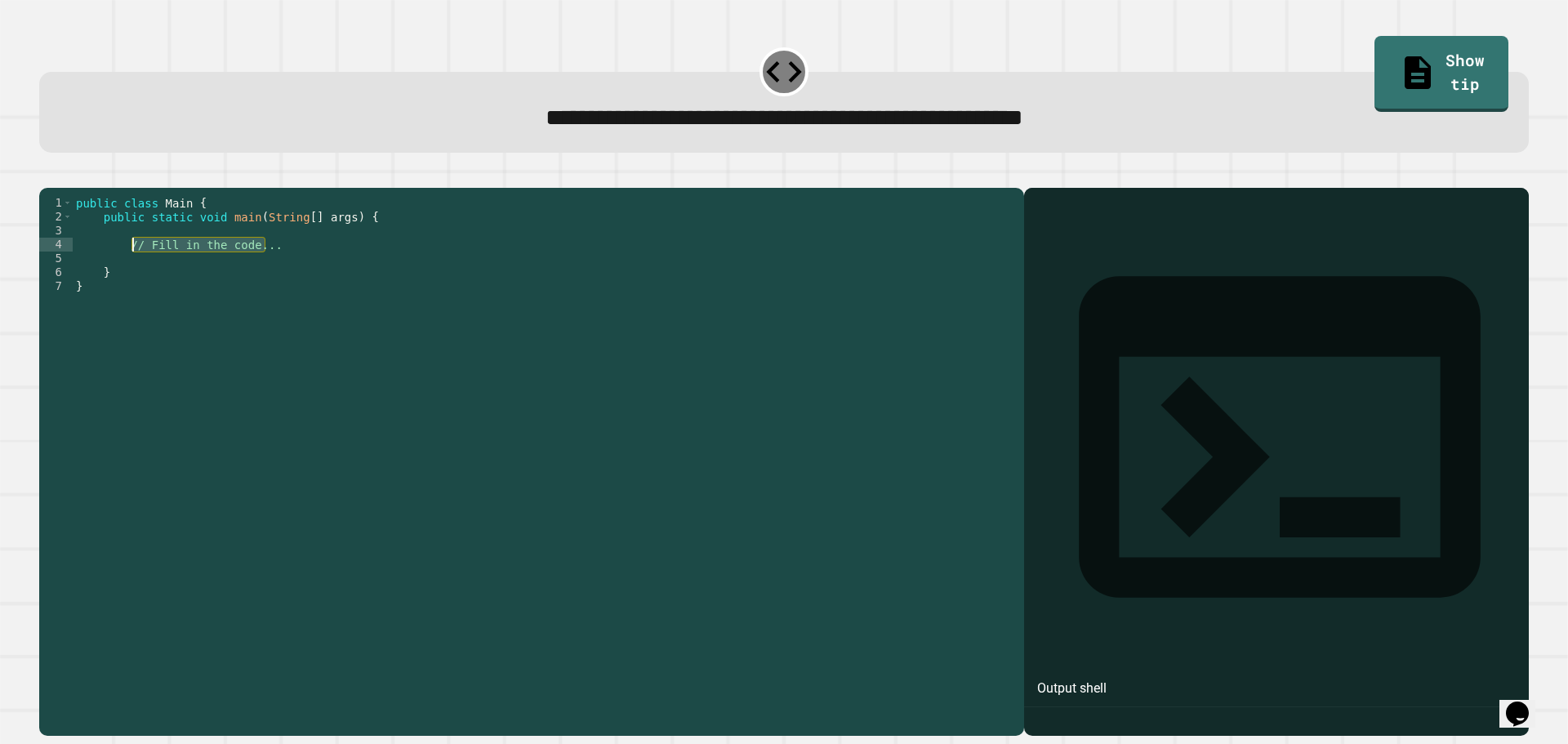
drag, startPoint x: 273, startPoint y: 267, endPoint x: 130, endPoint y: 266, distance: 143.0
click at [130, 266] on div "public class Main { public static void main ( String [ ] args ) { // Fill in th…" at bounding box center [545, 445] width 943 height 500
type textarea "*"
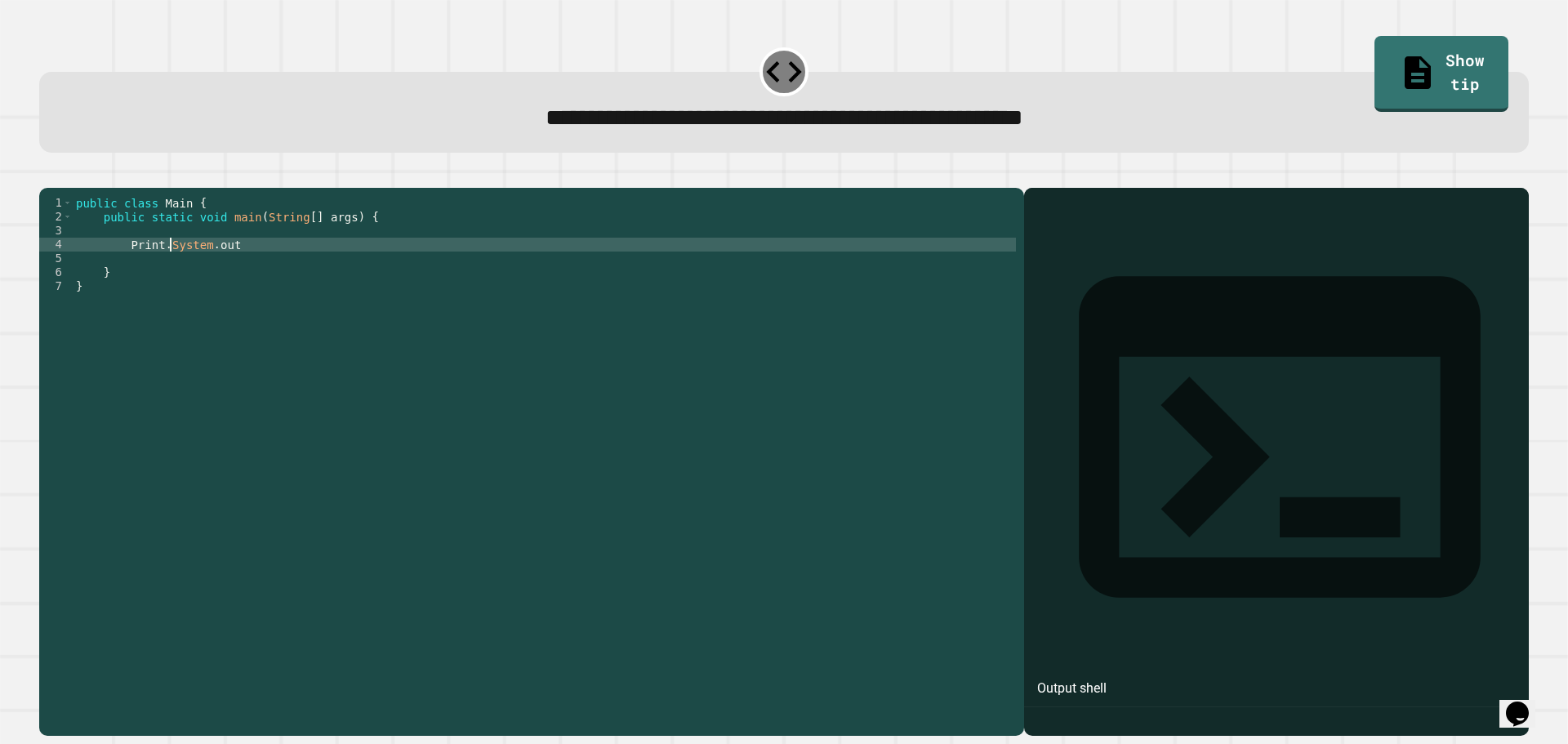
scroll to position [0, 6]
click at [162, 263] on div "public class Main { public static void main ( String [ ] args ) { Print . Syste…" at bounding box center [545, 445] width 943 height 500
type textarea "**********"
drag, startPoint x: 47, startPoint y: 178, endPoint x: 59, endPoint y: 178, distance: 12.0
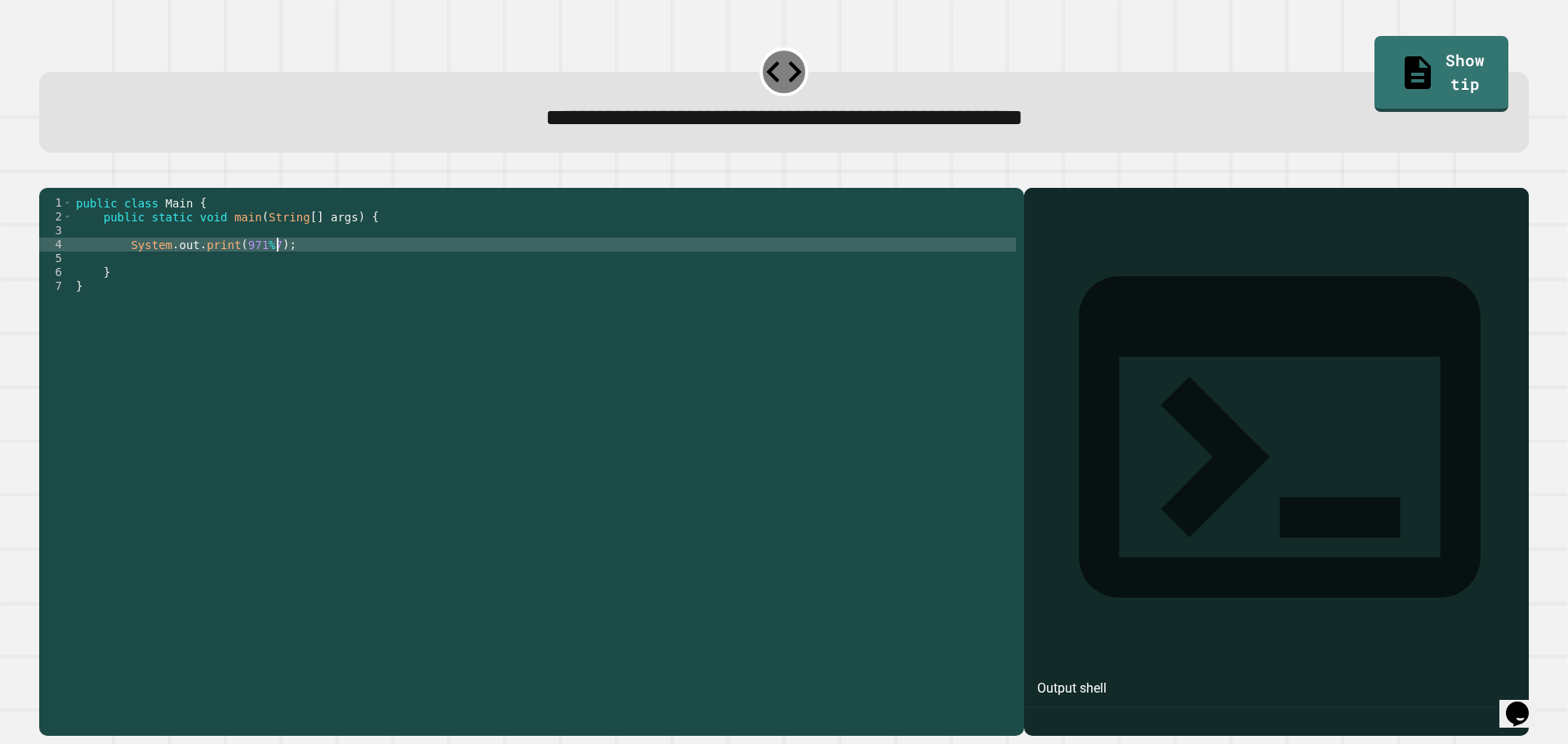
click at [48, 178] on div at bounding box center [784, 178] width 1490 height 20
click at [47, 175] on icon "button" at bounding box center [47, 175] width 0 height 0
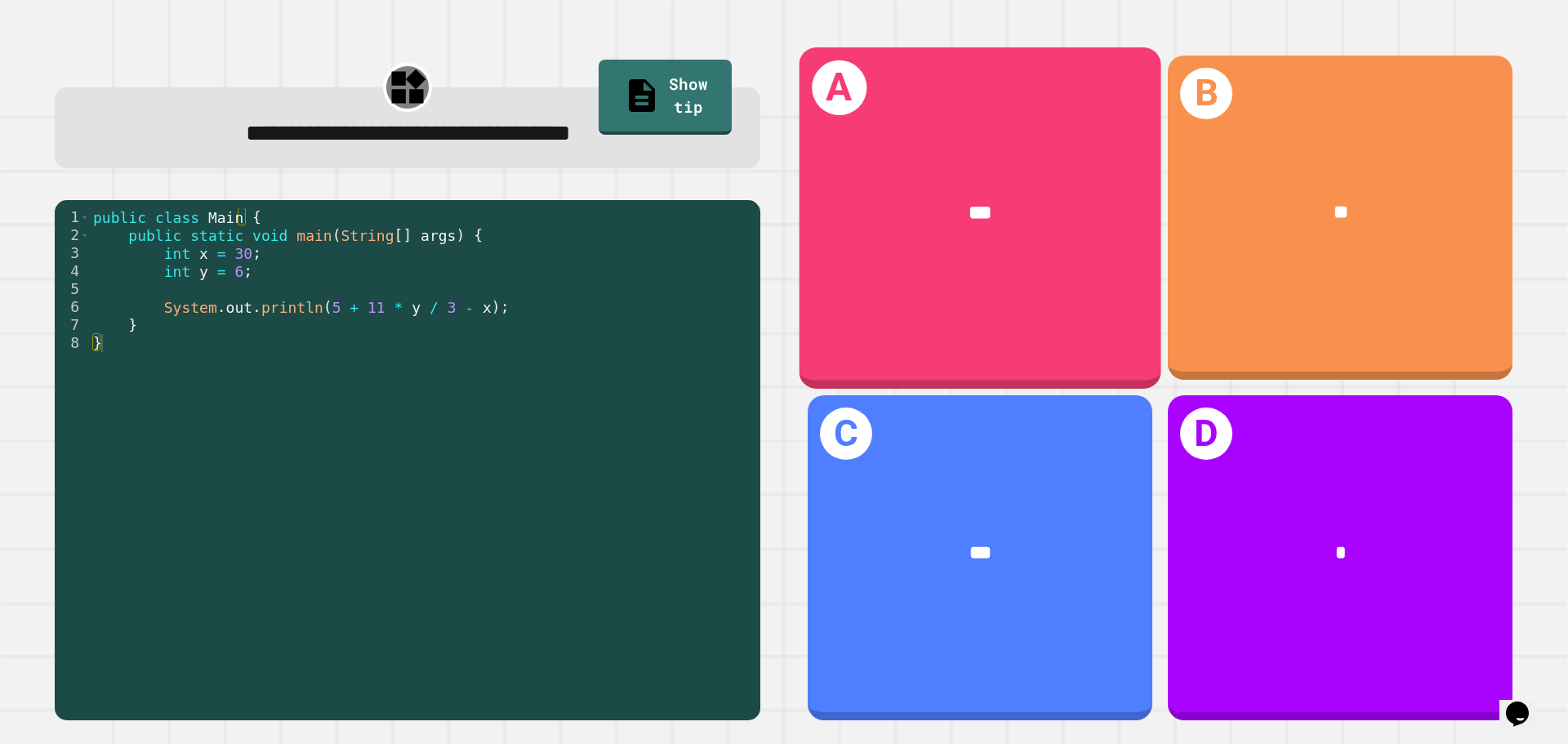
click at [950, 171] on div "***" at bounding box center [980, 213] width 361 height 109
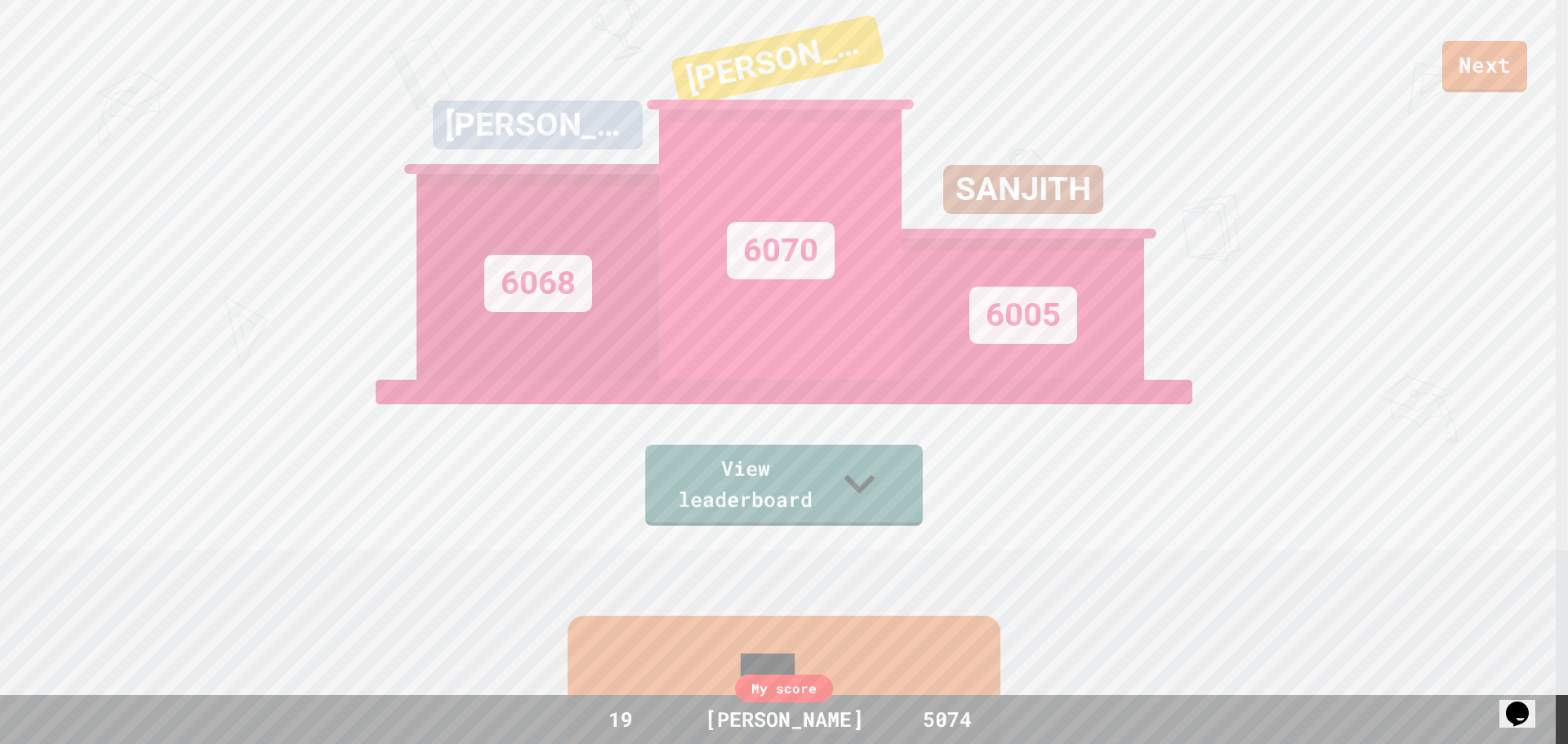
scroll to position [245, 0]
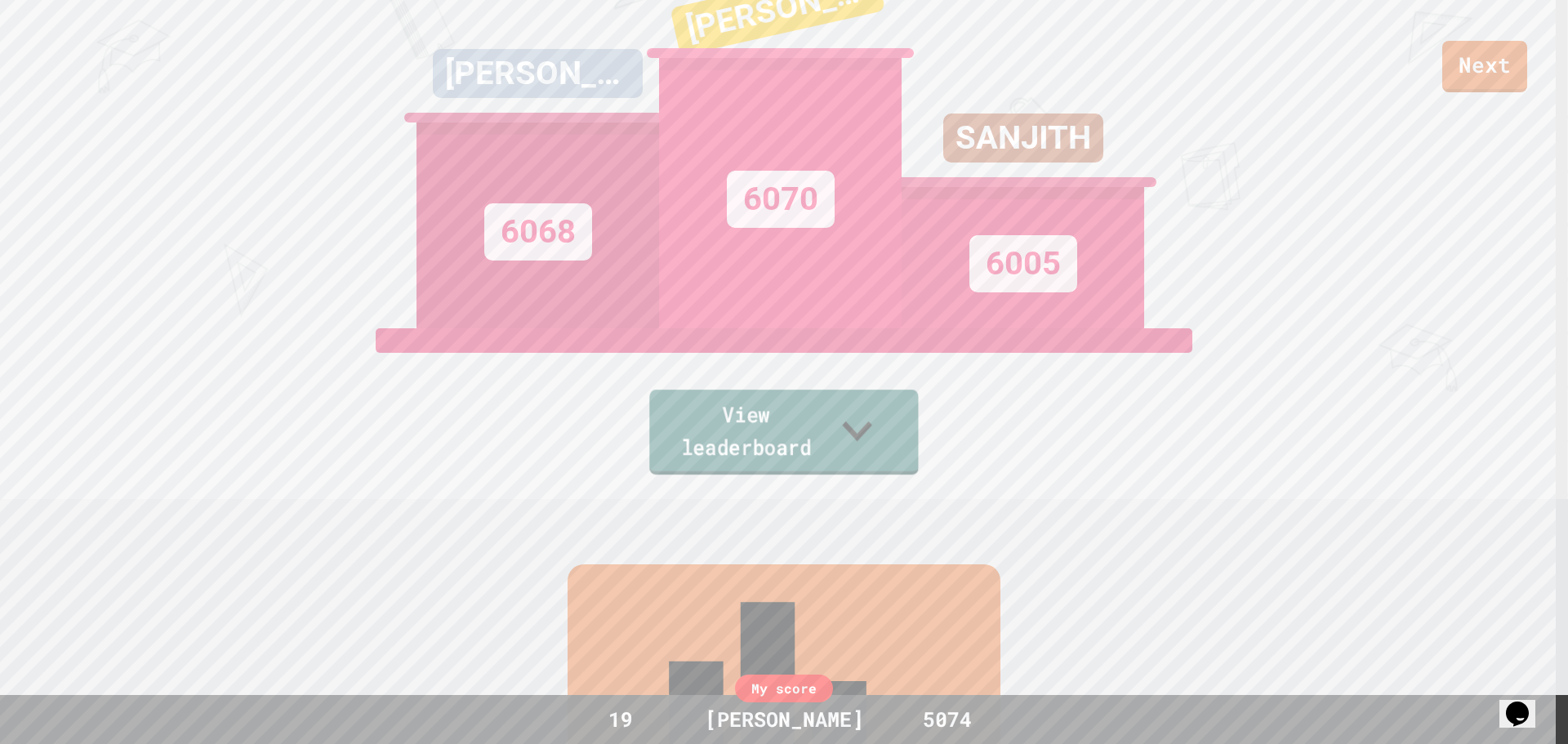
click at [760, 452] on link "View leaderboard" at bounding box center [783, 432] width 269 height 85
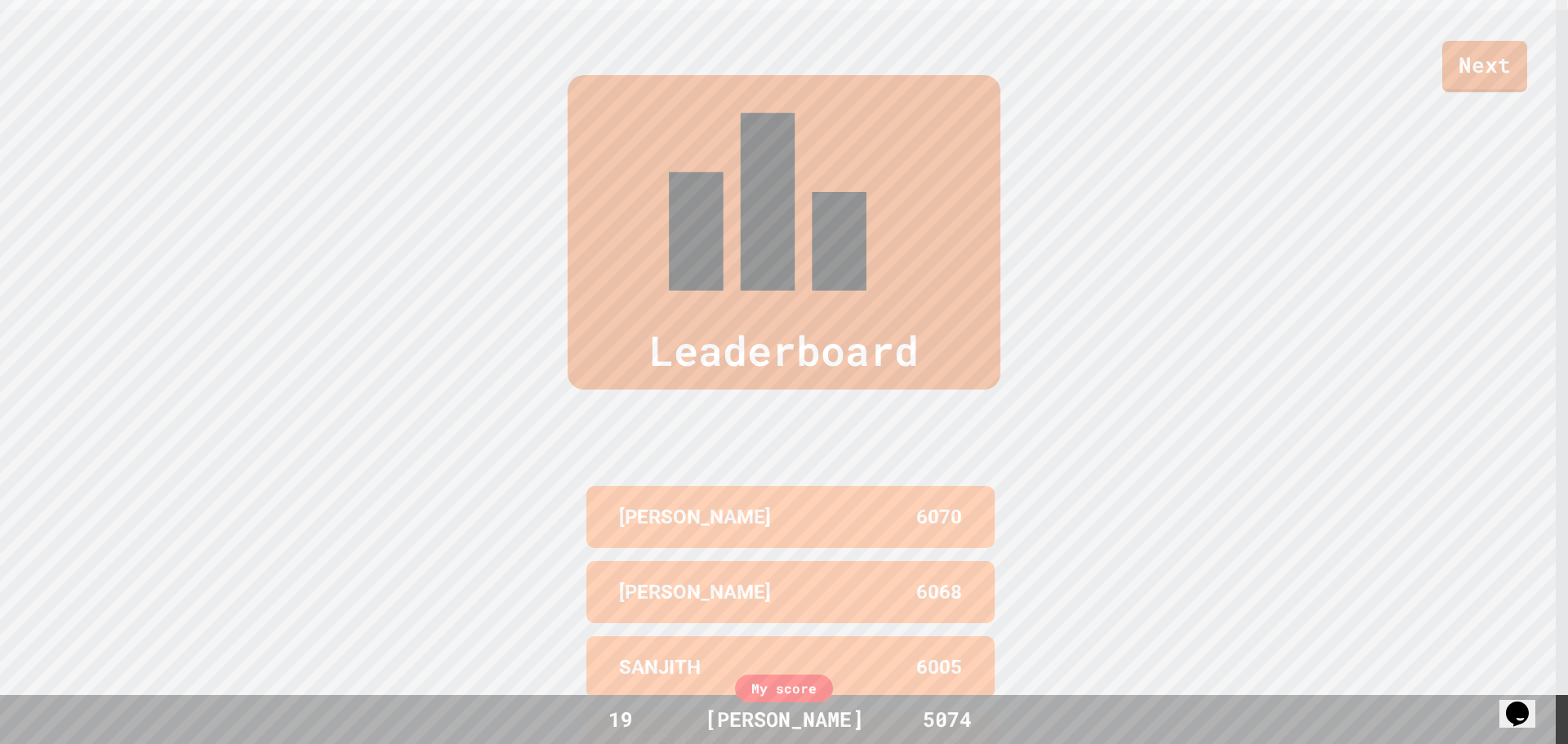
scroll to position [739, 0]
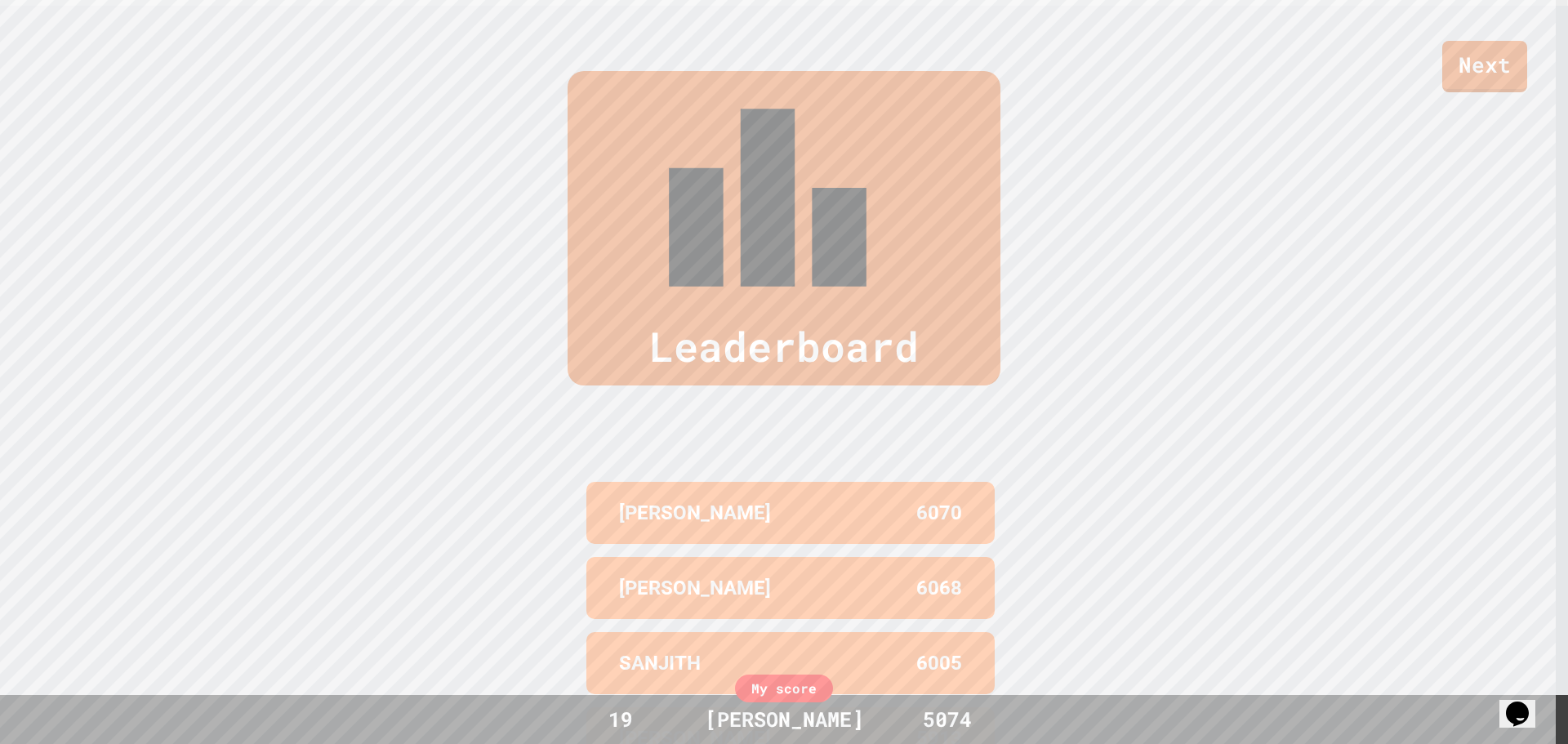
click at [756, 498] on div "[PERSON_NAME]" at bounding box center [705, 513] width 171 height 29
click at [766, 574] on div "[PERSON_NAME]" at bounding box center [705, 588] width 171 height 29
drag, startPoint x: 766, startPoint y: 377, endPoint x: 781, endPoint y: 482, distance: 106.1
click at [766, 574] on div "[PERSON_NAME]" at bounding box center [705, 588] width 171 height 29
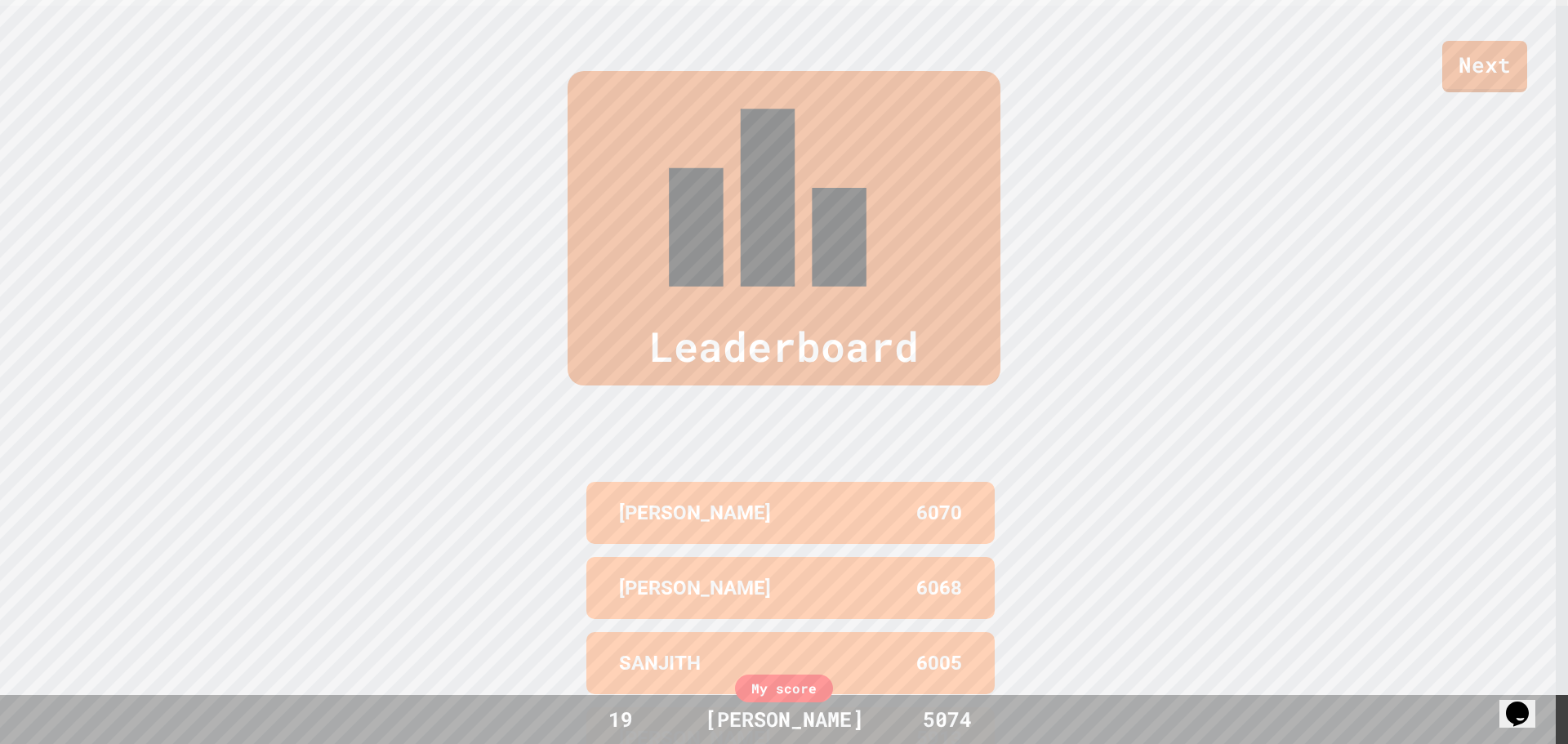
click at [781, 632] on div "SANJITH 6005" at bounding box center [790, 663] width 408 height 62
click at [780, 632] on div "SANJITH 6005" at bounding box center [790, 663] width 408 height 62
drag, startPoint x: 770, startPoint y: 558, endPoint x: 789, endPoint y: 515, distance: 47.0
click at [771, 708] on div "[PERSON_NAME] 5913" at bounding box center [790, 739] width 408 height 62
click at [790, 724] on div "5913" at bounding box center [876, 739] width 171 height 29
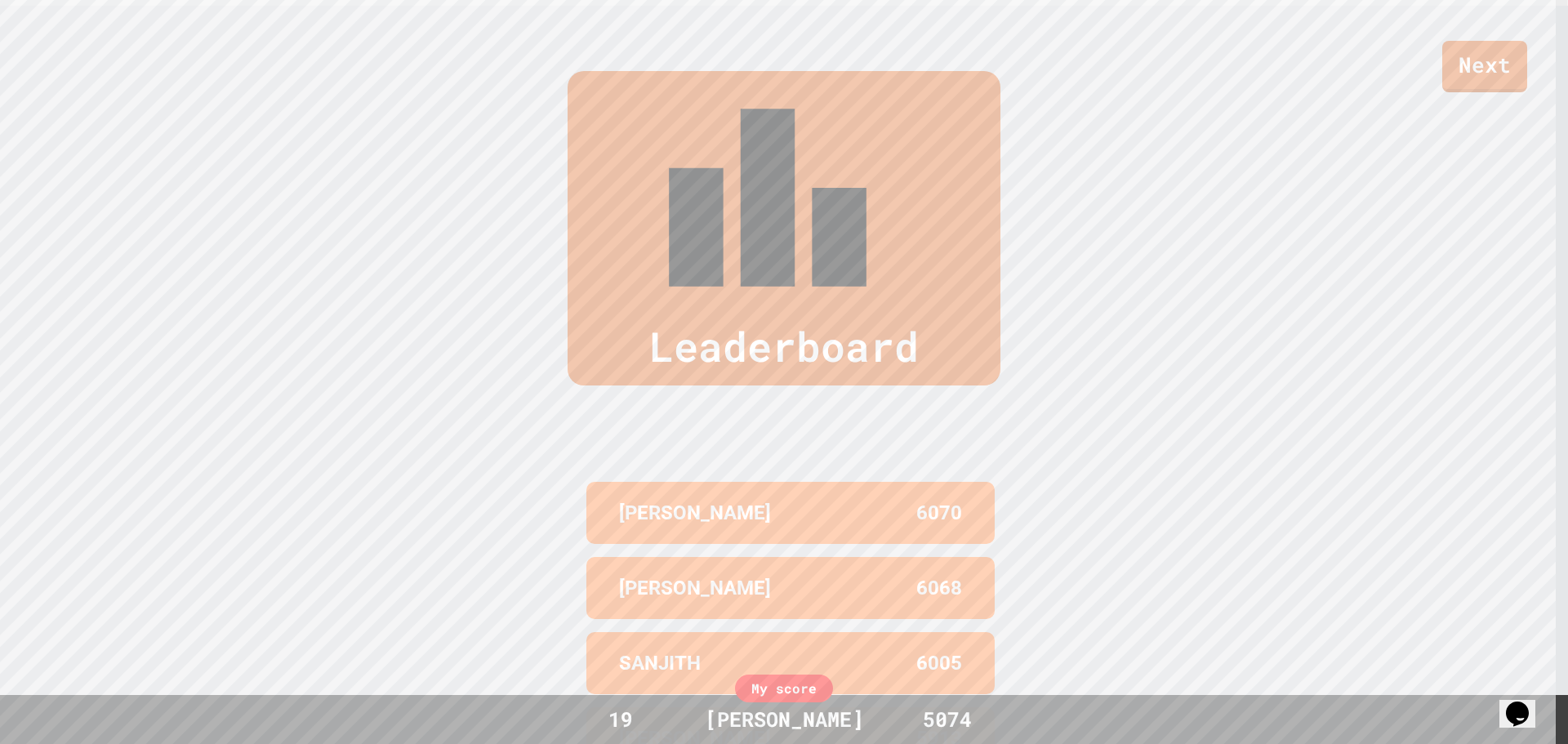
drag, startPoint x: 779, startPoint y: 608, endPoint x: 775, endPoint y: 596, distance: 12.6
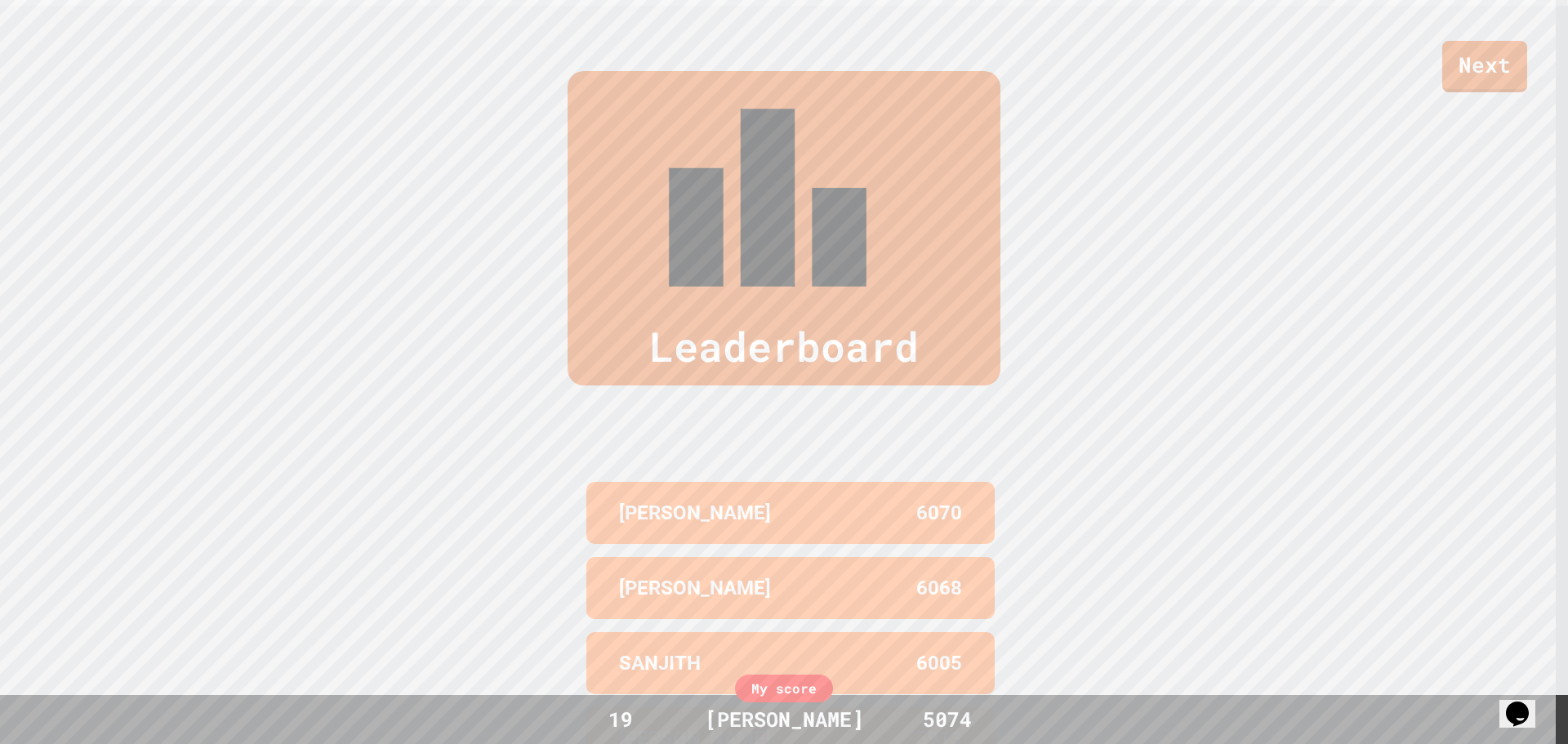
drag, startPoint x: 775, startPoint y: 596, endPoint x: 766, endPoint y: 551, distance: 45.9
drag, startPoint x: 766, startPoint y: 551, endPoint x: 756, endPoint y: 532, distance: 21.5
drag, startPoint x: 756, startPoint y: 532, endPoint x: 744, endPoint y: 485, distance: 48.5
drag, startPoint x: 744, startPoint y: 485, endPoint x: 743, endPoint y: 464, distance: 21.0
drag, startPoint x: 743, startPoint y: 464, endPoint x: 735, endPoint y: 408, distance: 56.6
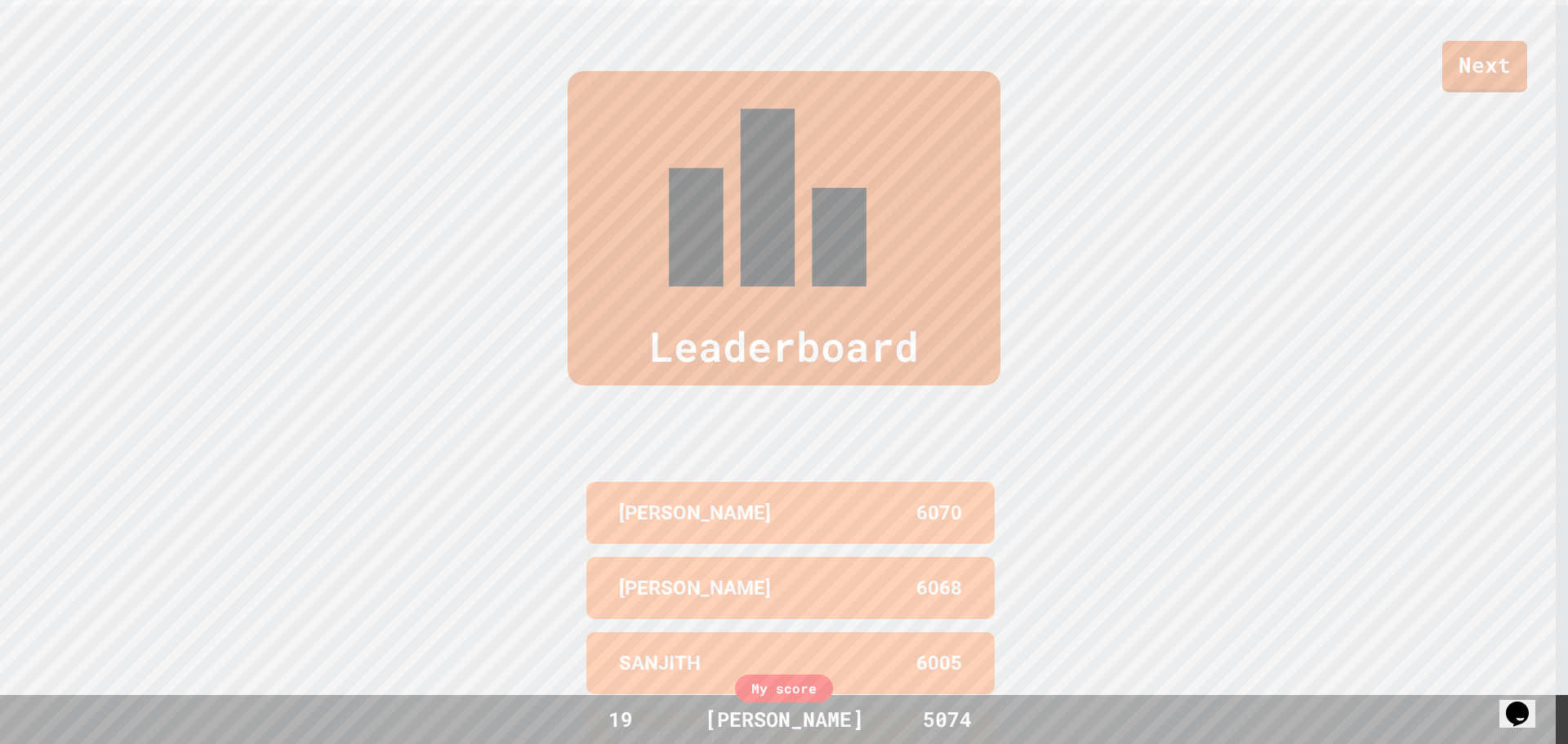
drag, startPoint x: 735, startPoint y: 408, endPoint x: 721, endPoint y: 358, distance: 51.9
drag, startPoint x: 721, startPoint y: 358, endPoint x: 729, endPoint y: 325, distance: 34.0
drag, startPoint x: 729, startPoint y: 325, endPoint x: 728, endPoint y: 300, distance: 25.0
drag, startPoint x: 728, startPoint y: 300, endPoint x: 710, endPoint y: 321, distance: 27.7
drag, startPoint x: 710, startPoint y: 321, endPoint x: 698, endPoint y: 344, distance: 25.9
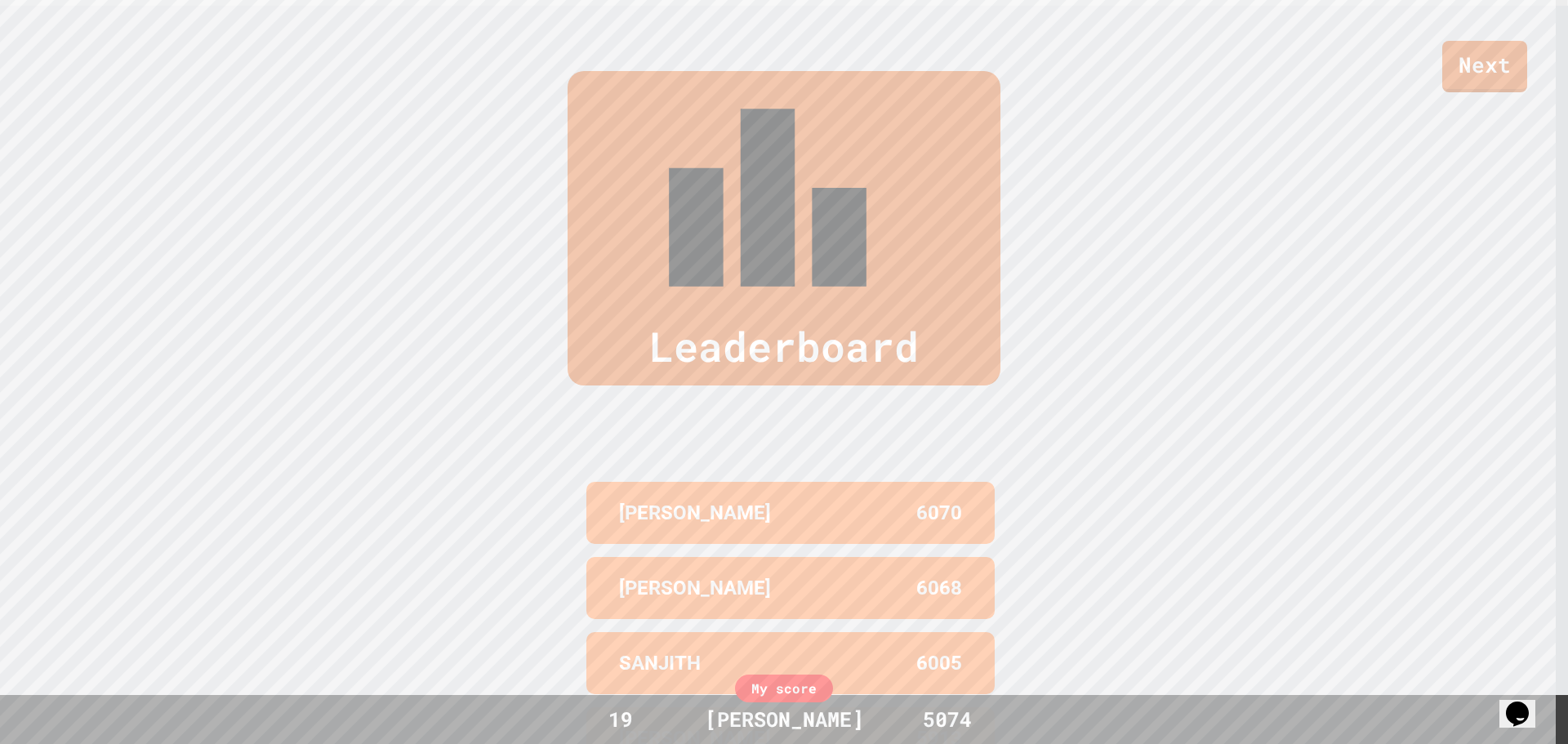
drag, startPoint x: 698, startPoint y: 344, endPoint x: 686, endPoint y: 368, distance: 26.8
drag, startPoint x: 686, startPoint y: 368, endPoint x: 677, endPoint y: 381, distance: 15.8
drag, startPoint x: 673, startPoint y: 387, endPoint x: 657, endPoint y: 393, distance: 17.1
drag, startPoint x: 657, startPoint y: 393, endPoint x: 635, endPoint y: 419, distance: 34.1
drag, startPoint x: 635, startPoint y: 419, endPoint x: 629, endPoint y: 462, distance: 43.4
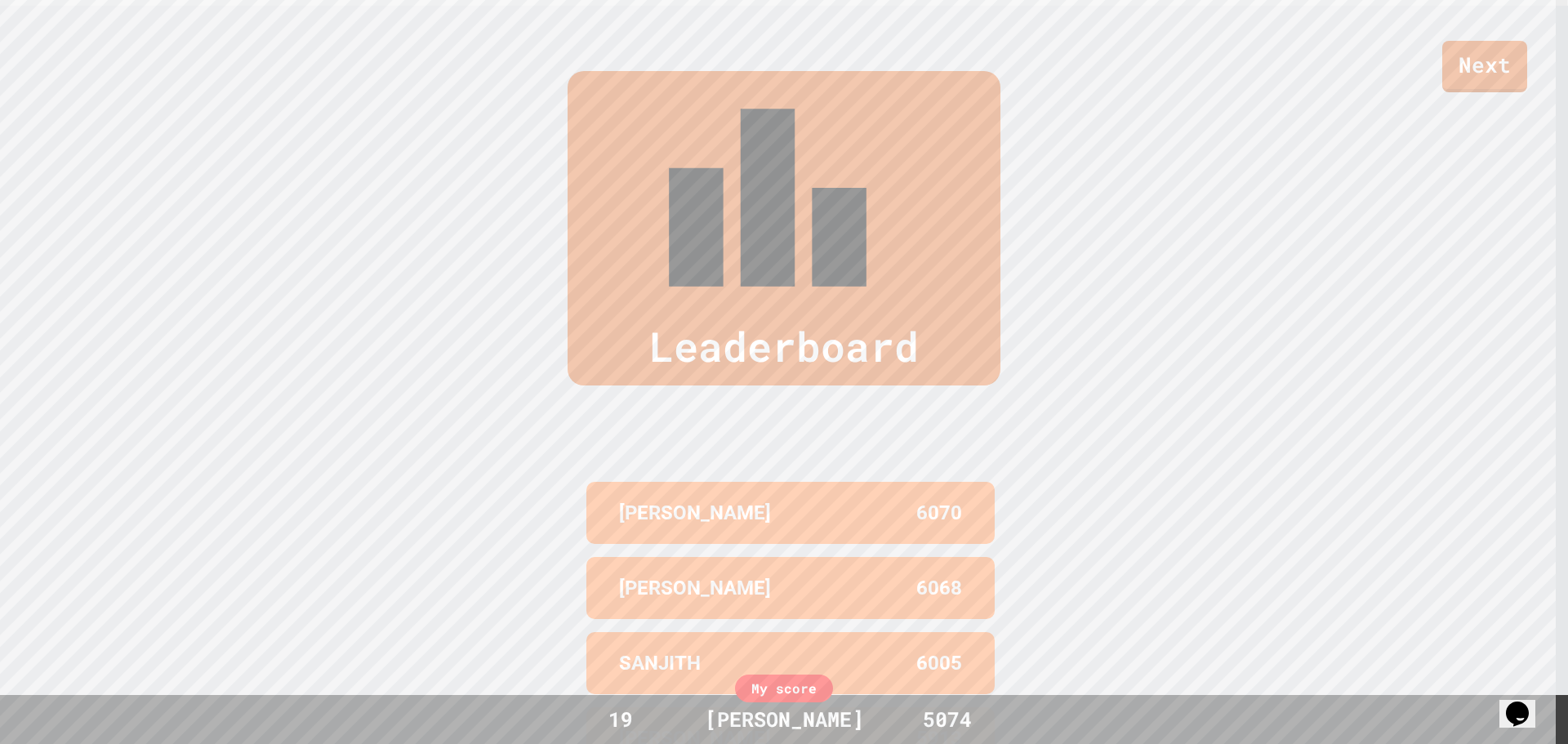
drag, startPoint x: 629, startPoint y: 464, endPoint x: 620, endPoint y: 535, distance: 71.6
drag, startPoint x: 620, startPoint y: 535, endPoint x: 421, endPoint y: 118, distance: 462.0
click at [421, 118] on div "Leaderboard" at bounding box center [784, 228] width 1568 height 314
click at [1451, 84] on link "Next" at bounding box center [1485, 64] width 83 height 54
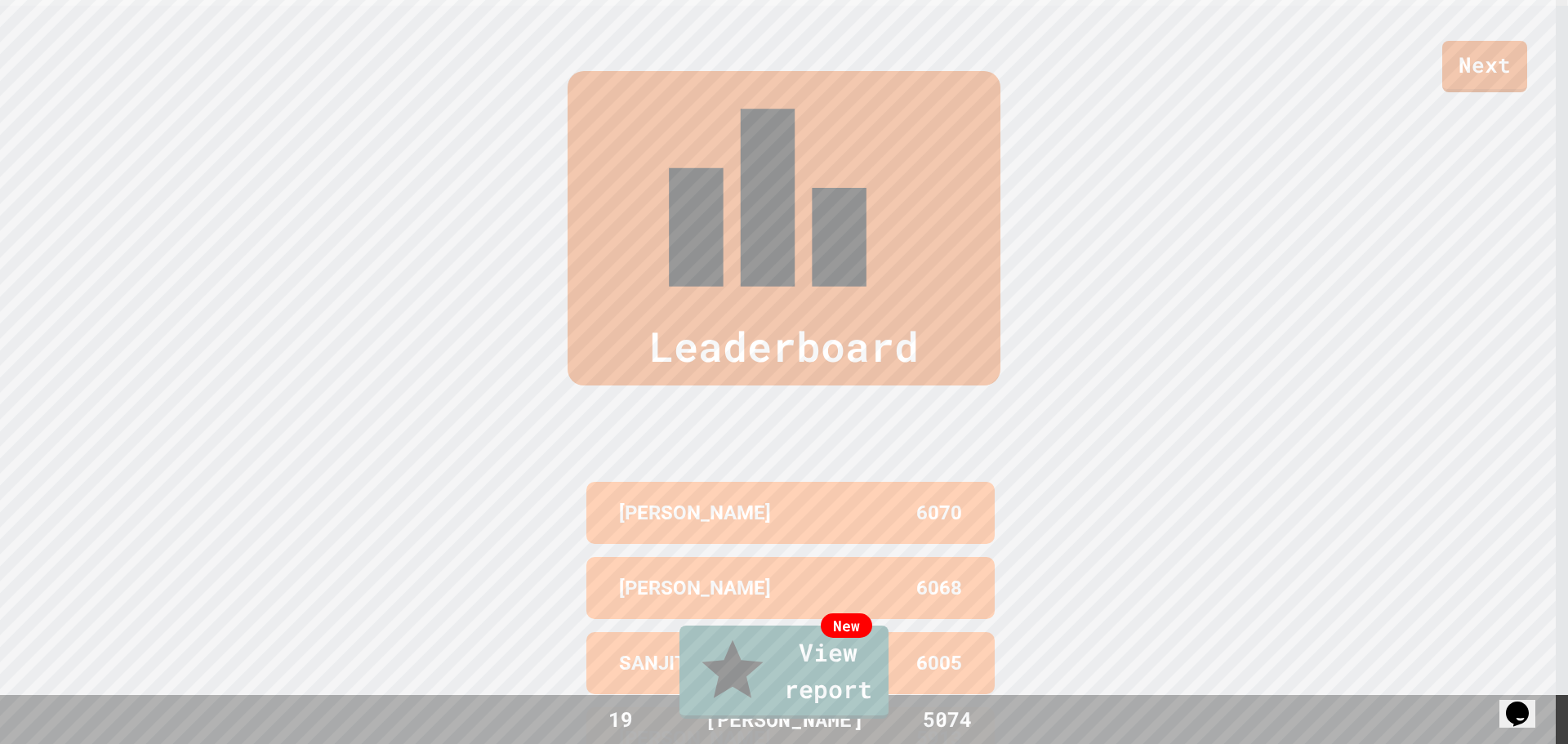
type textarea "**********"
